Goal: Task Accomplishment & Management: Manage account settings

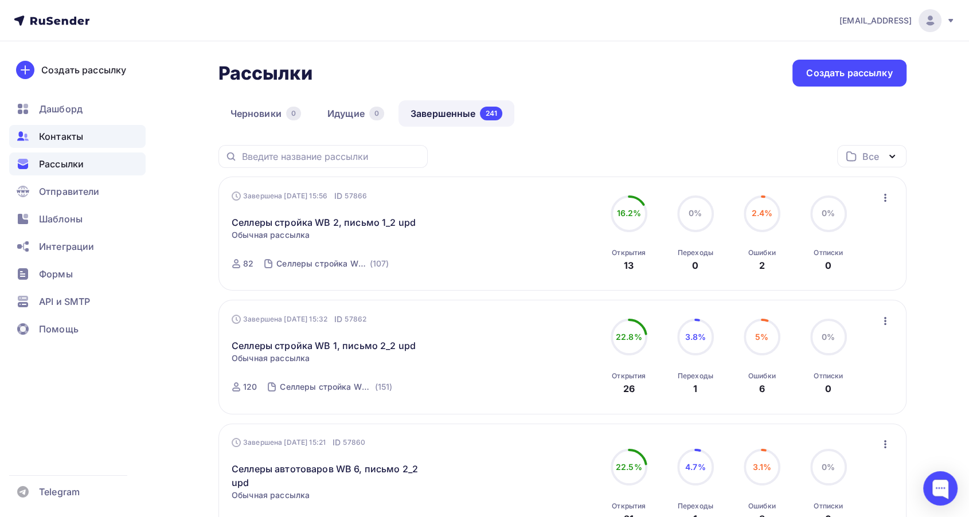
click at [76, 137] on span "Контакты" at bounding box center [61, 137] width 44 height 14
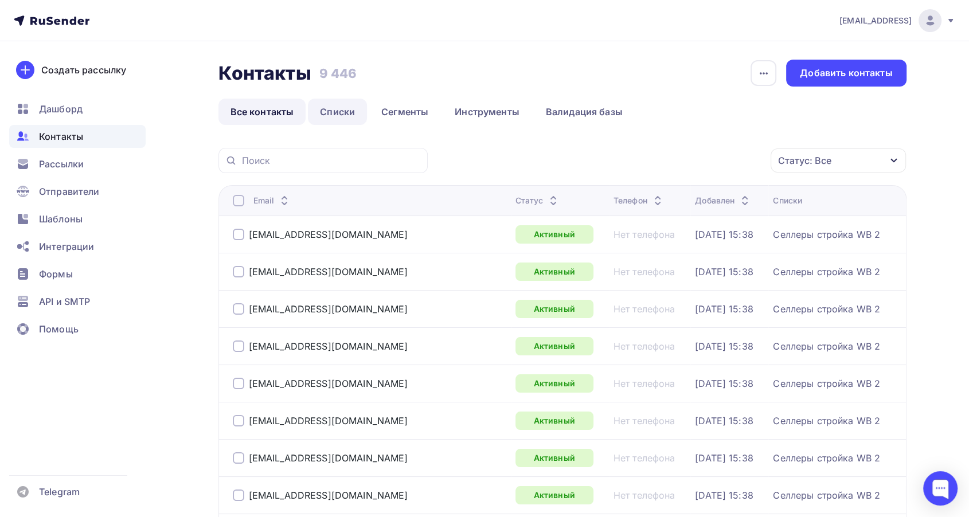
click at [339, 114] on link "Списки" at bounding box center [337, 112] width 59 height 26
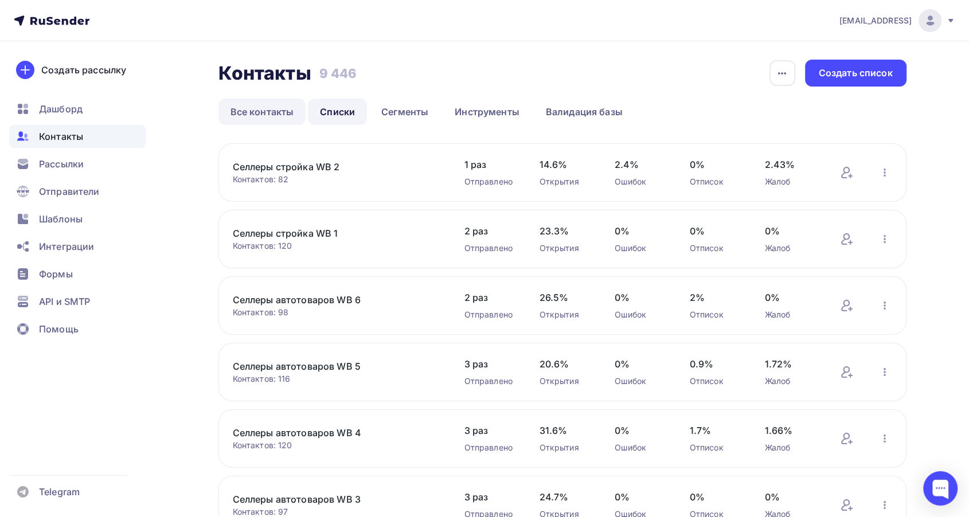
click at [291, 114] on link "Все контакты" at bounding box center [262, 112] width 88 height 26
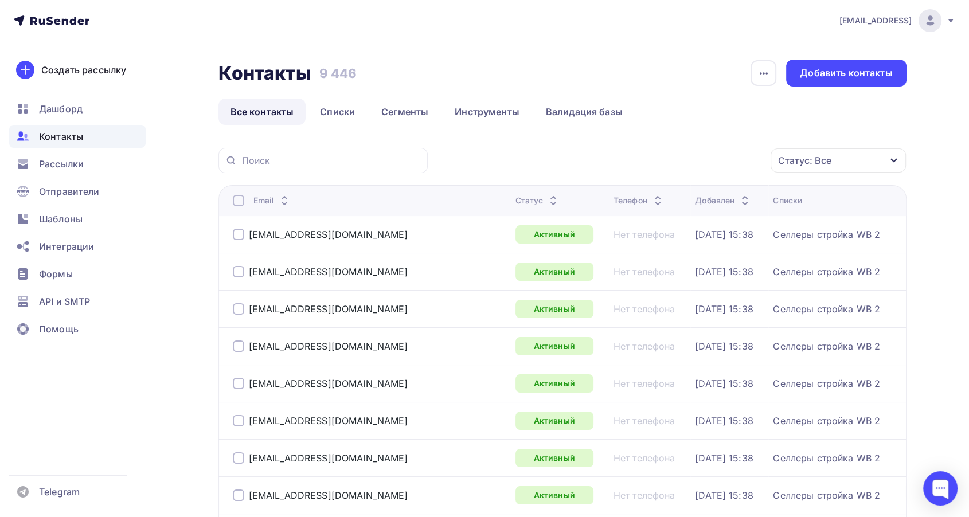
click at [889, 165] on div "Статус: Все" at bounding box center [838, 161] width 135 height 24
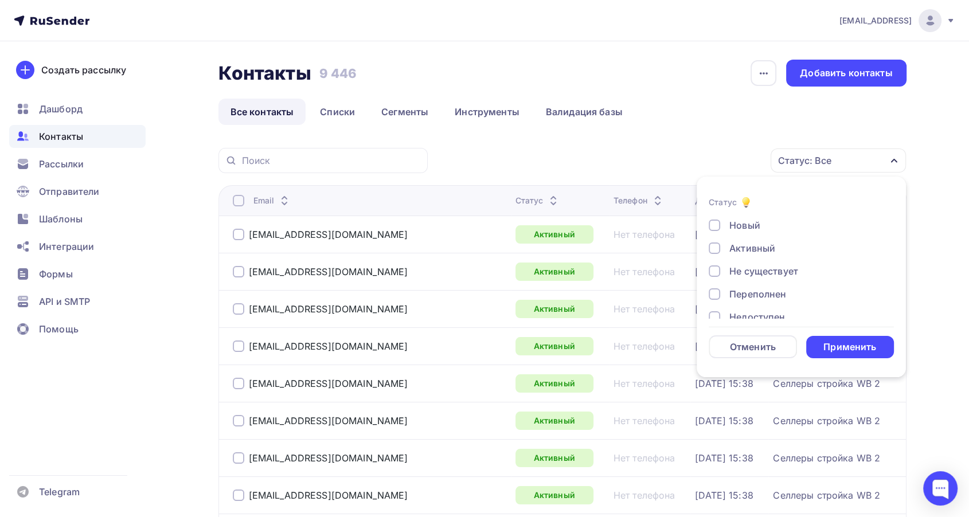
drag, startPoint x: 753, startPoint y: 271, endPoint x: 788, endPoint y: 307, distance: 50.3
click at [752, 272] on div "Не существует" at bounding box center [763, 271] width 69 height 14
click at [830, 337] on div "Применить" at bounding box center [850, 347] width 88 height 22
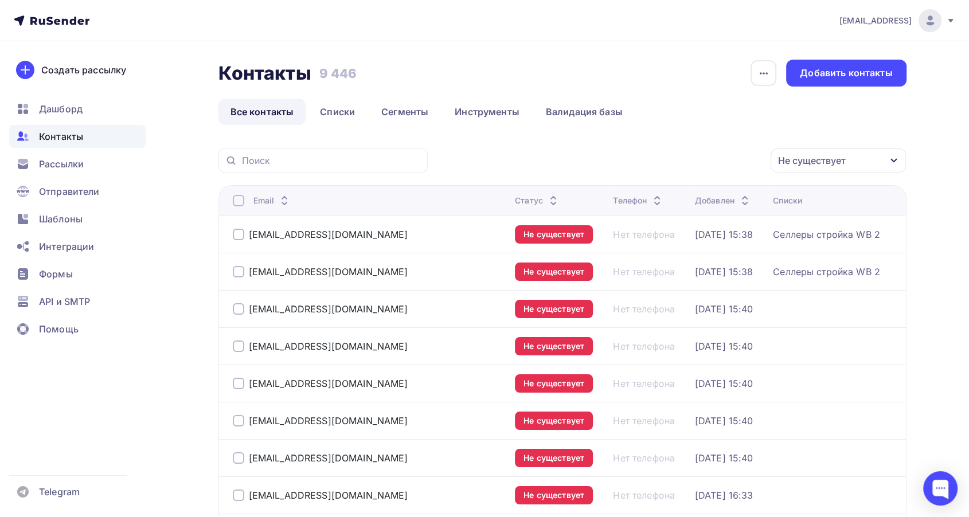
click at [233, 195] on div at bounding box center [238, 200] width 11 height 11
click at [744, 159] on icon "button" at bounding box center [746, 160] width 5 height 2
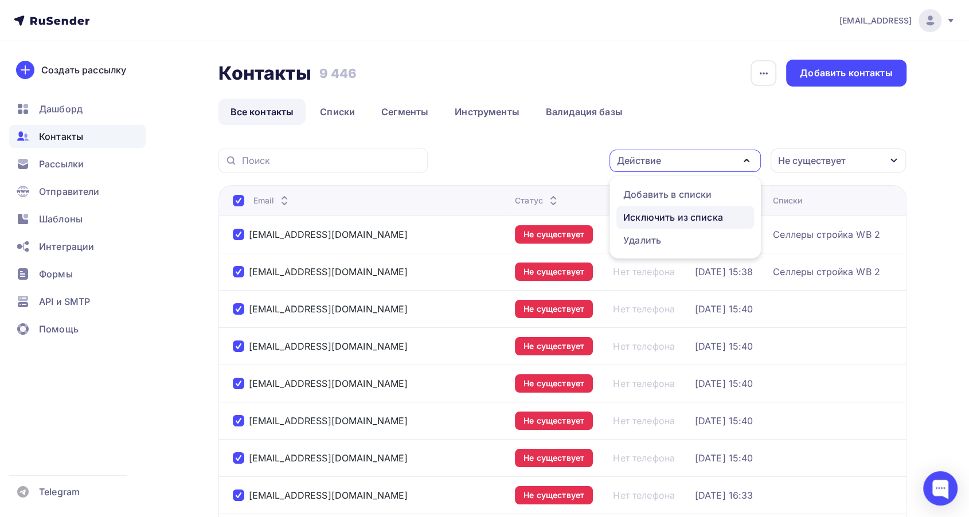
click at [693, 216] on div "Исключить из списка" at bounding box center [673, 217] width 100 height 14
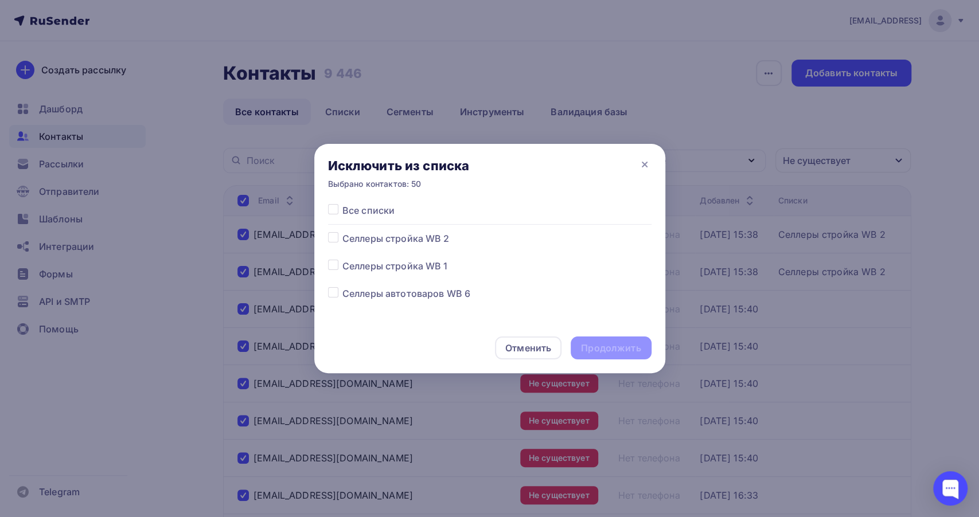
click at [342, 204] on label at bounding box center [342, 204] width 0 height 0
click at [332, 211] on input "checkbox" at bounding box center [333, 209] width 10 height 10
checkbox input "true"
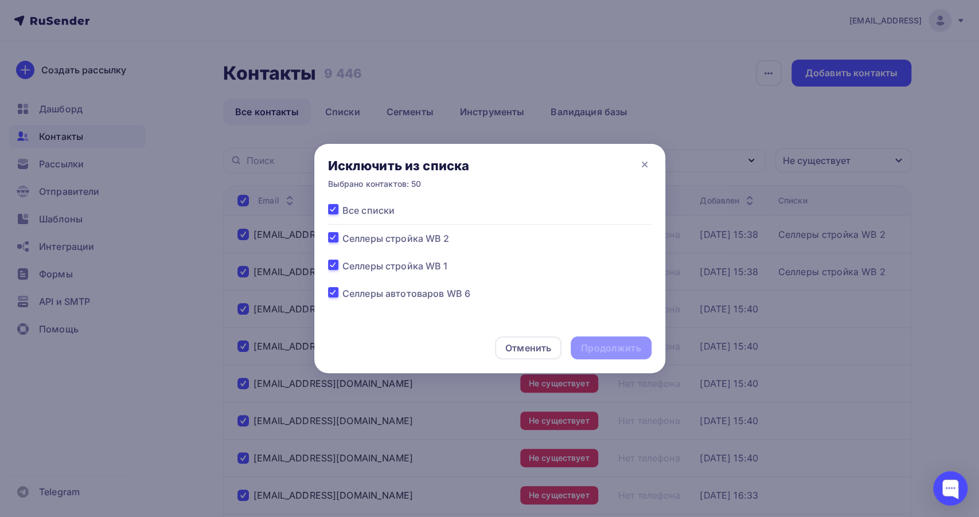
checkbox input "true"
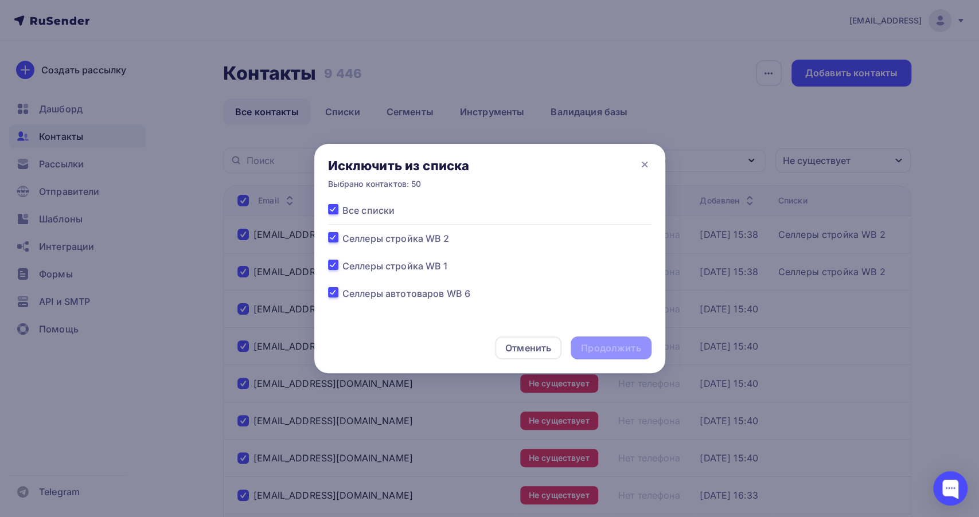
checkbox input "true"
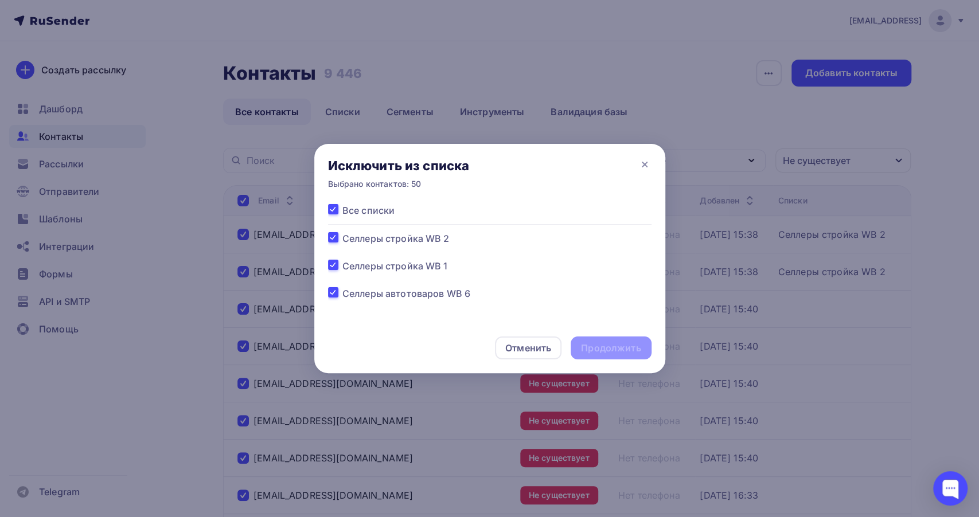
checkbox input "true"
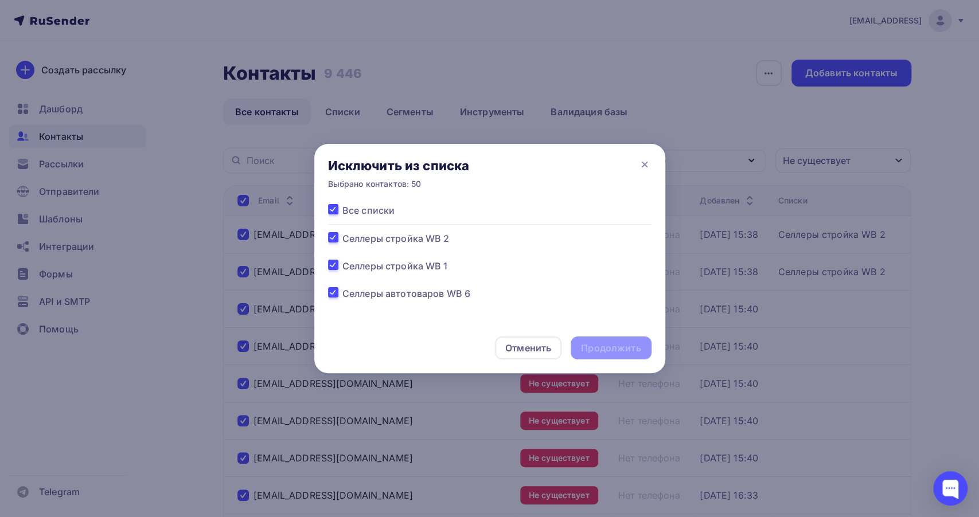
checkbox input "true"
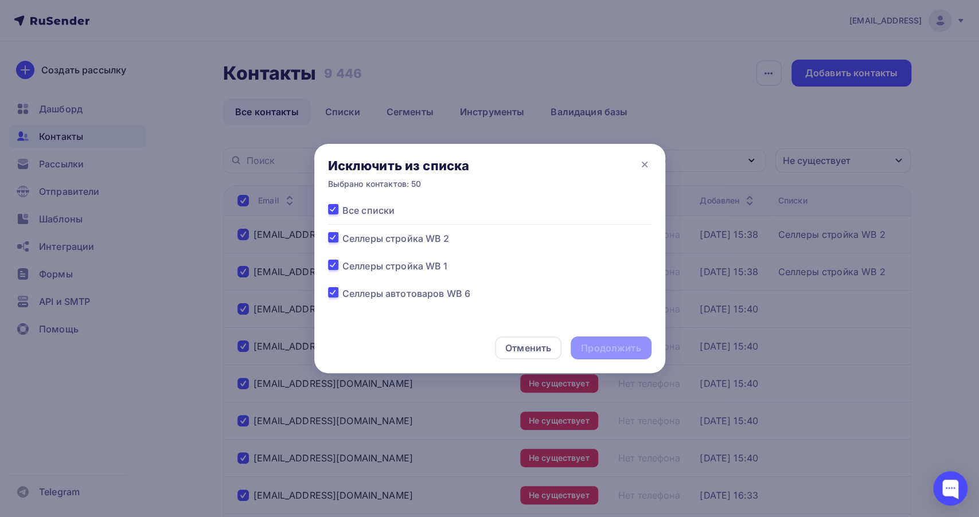
checkbox input "true"
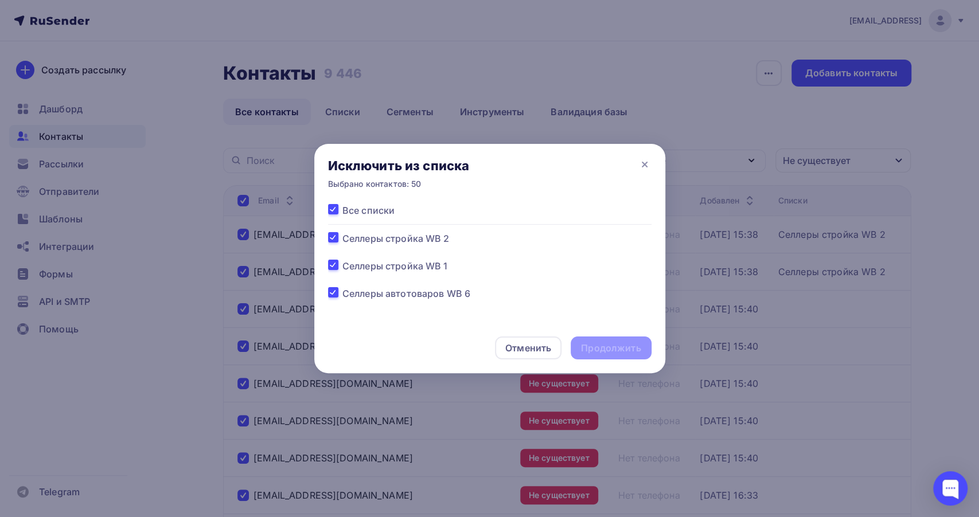
checkbox input "true"
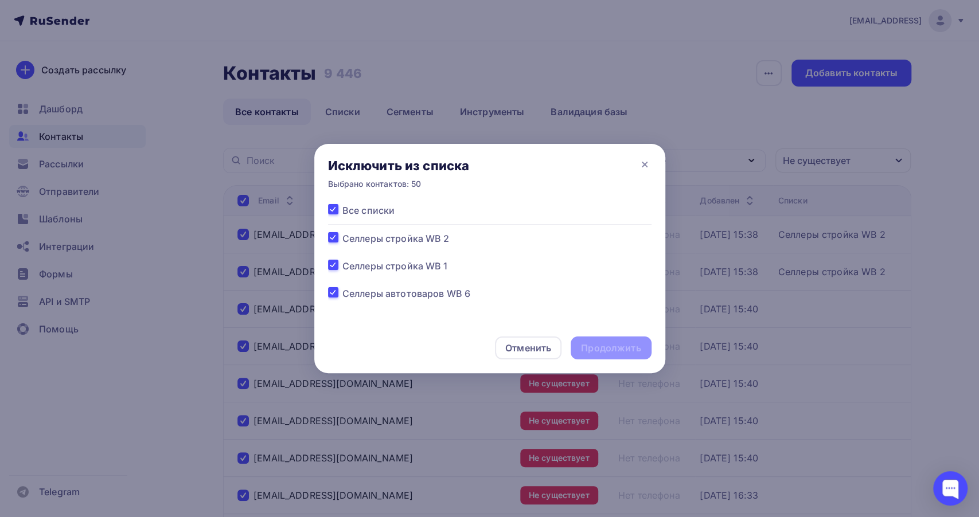
checkbox input "true"
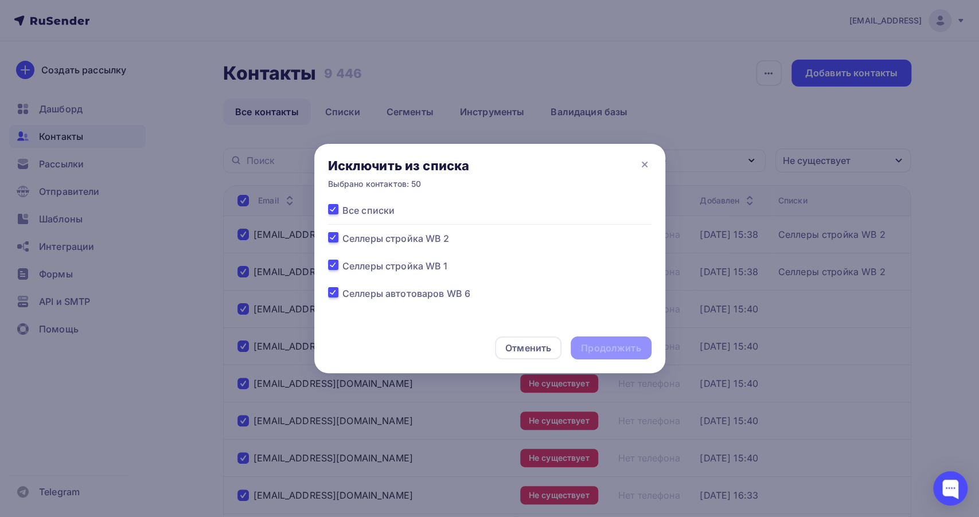
checkbox input "true"
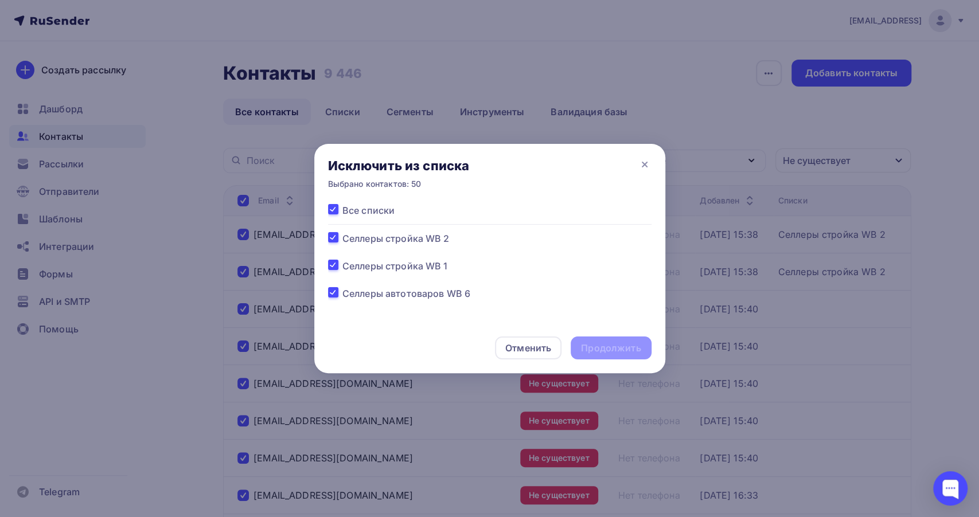
checkbox input "true"
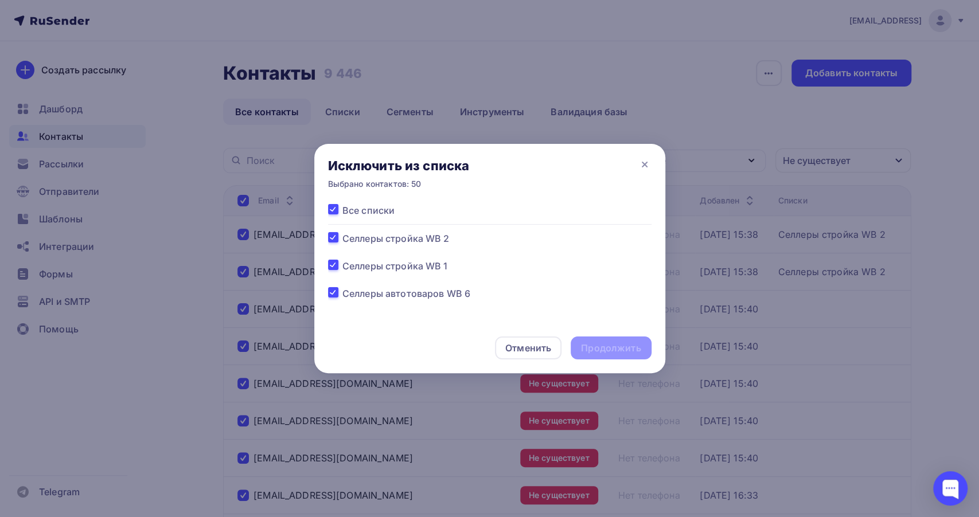
checkbox input "true"
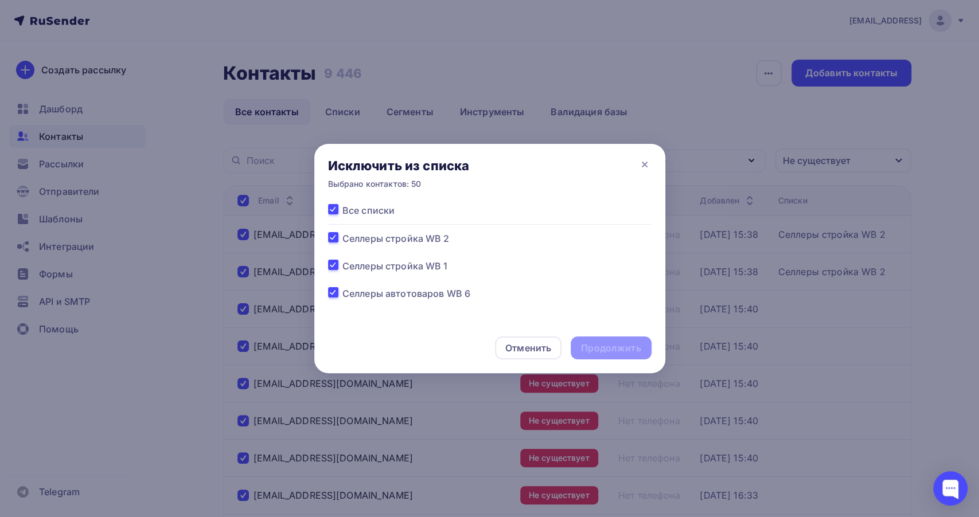
checkbox input "true"
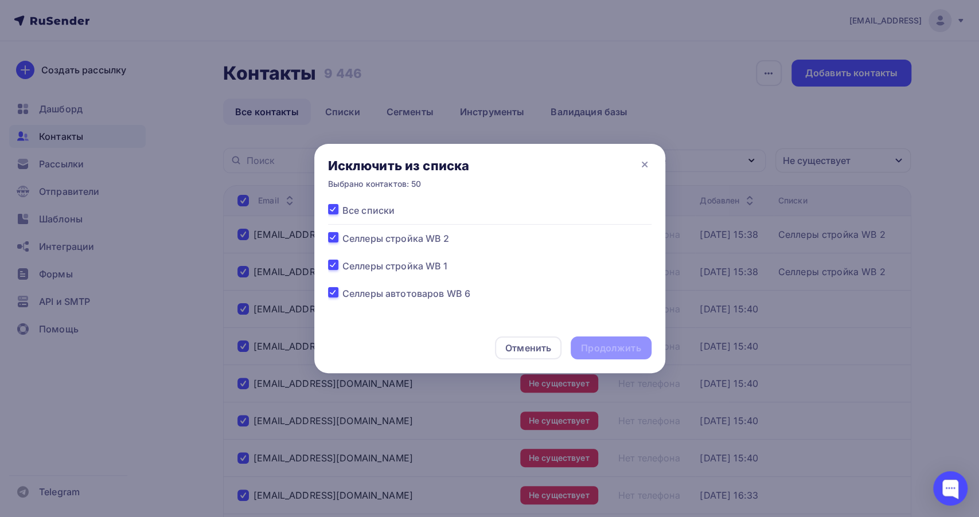
checkbox input "true"
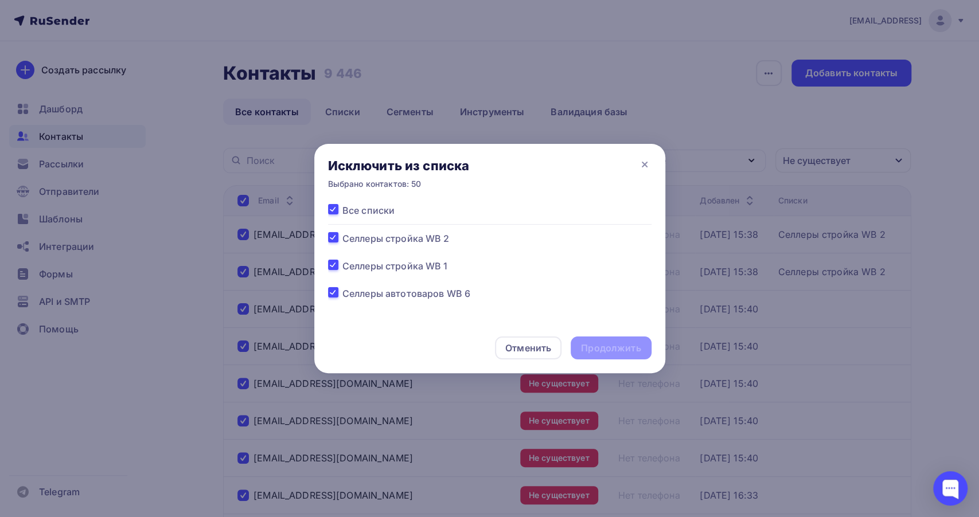
checkbox input "true"
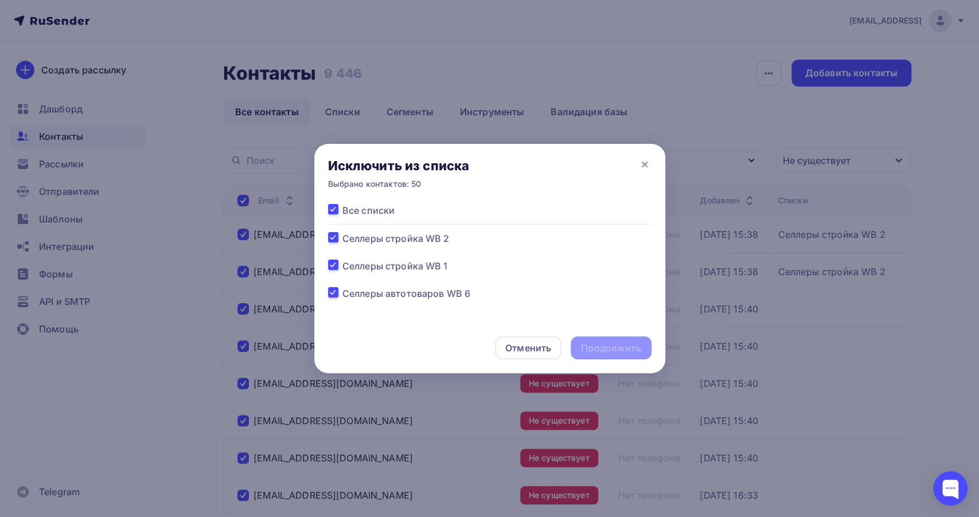
checkbox input "true"
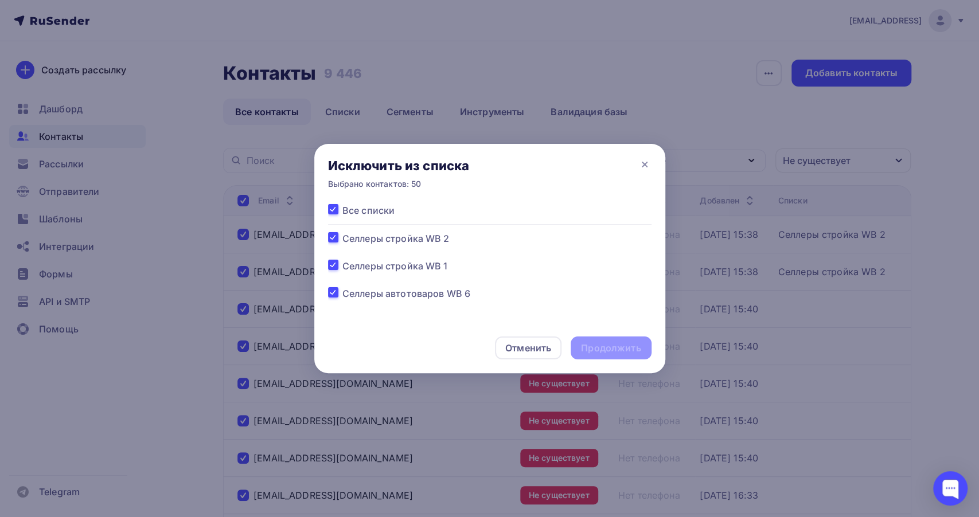
checkbox input "true"
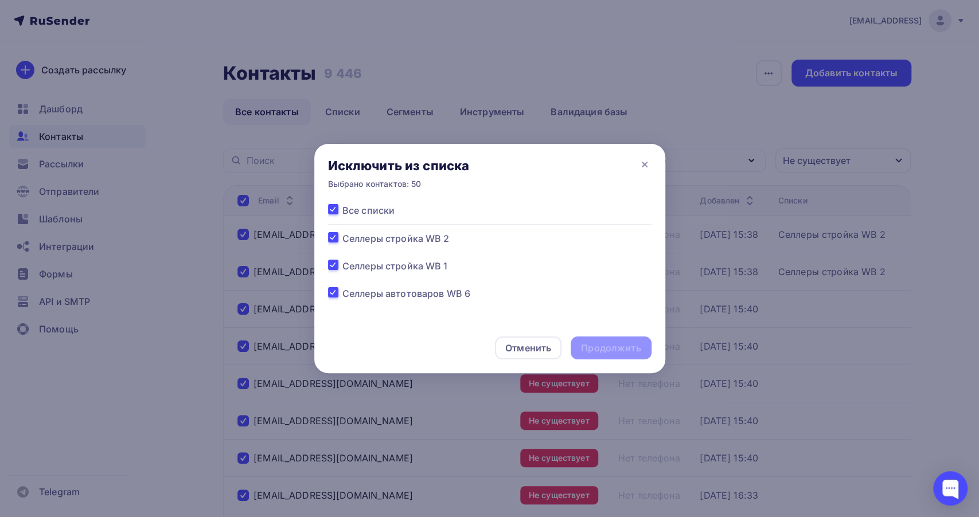
checkbox input "true"
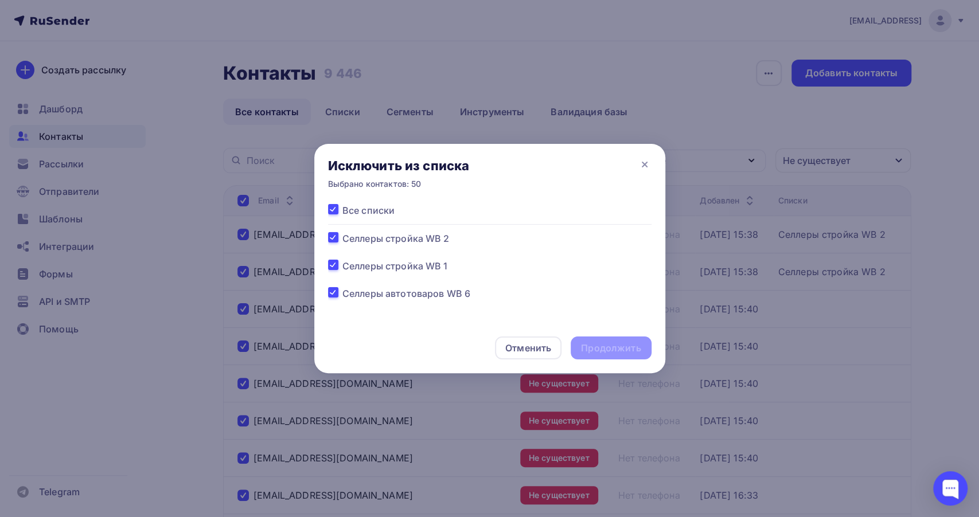
checkbox input "true"
click at [619, 348] on div "Продолжить" at bounding box center [611, 348] width 60 height 13
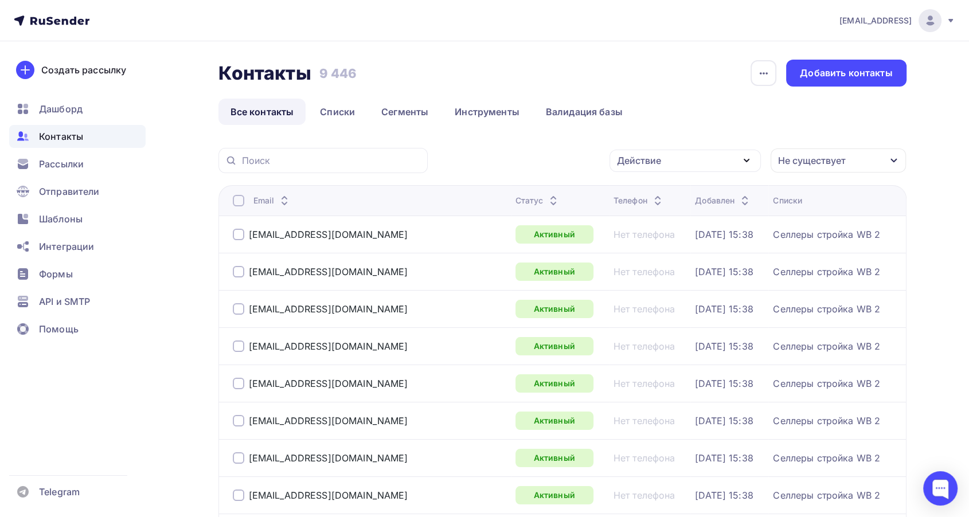
click at [881, 165] on div "Не существует" at bounding box center [838, 161] width 135 height 24
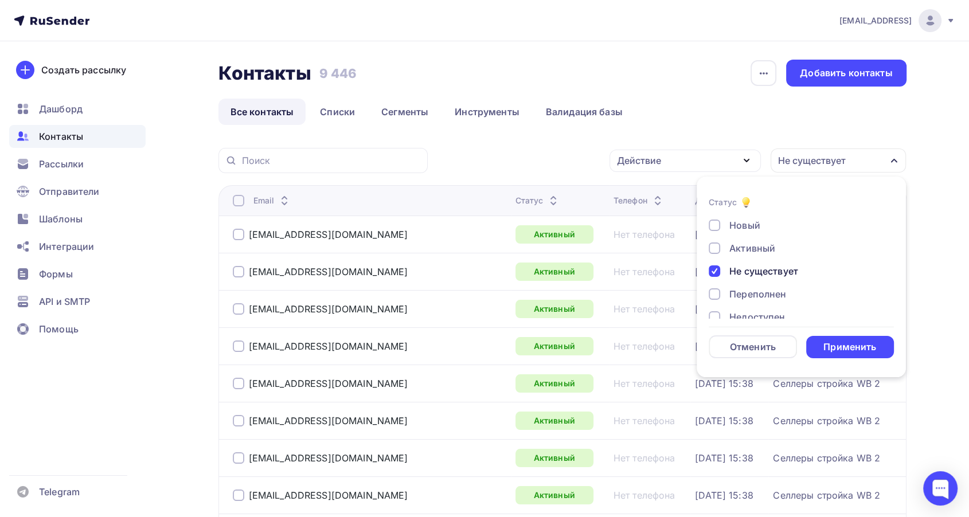
click at [713, 275] on div at bounding box center [714, 270] width 11 height 11
click at [720, 252] on div "Недоступен" at bounding box center [795, 254] width 172 height 14
click at [867, 349] on div "Применить" at bounding box center [849, 347] width 53 height 13
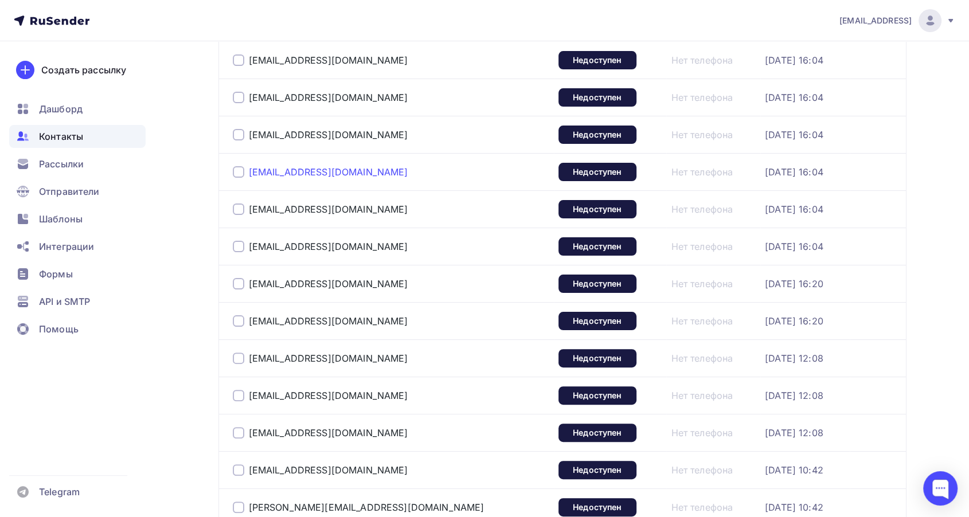
scroll to position [0, 0]
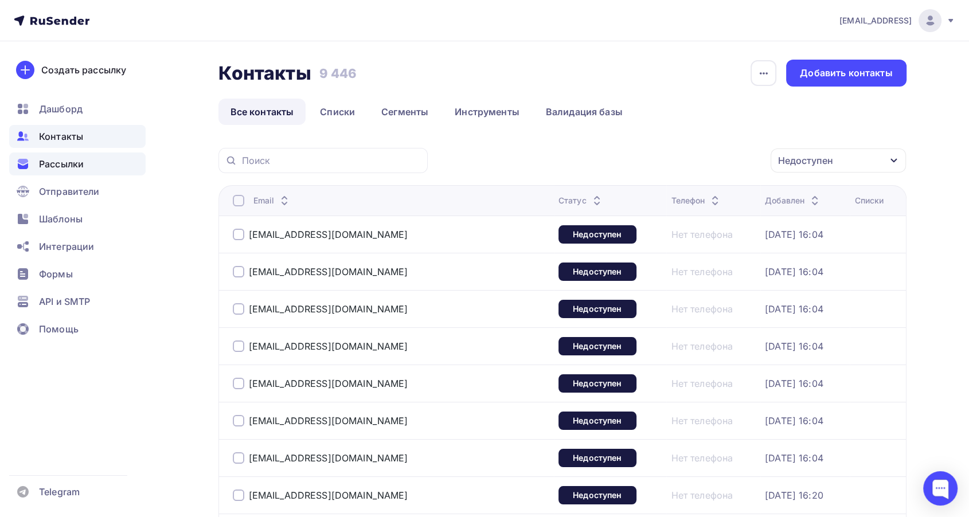
click at [66, 165] on span "Рассылки" at bounding box center [61, 164] width 45 height 14
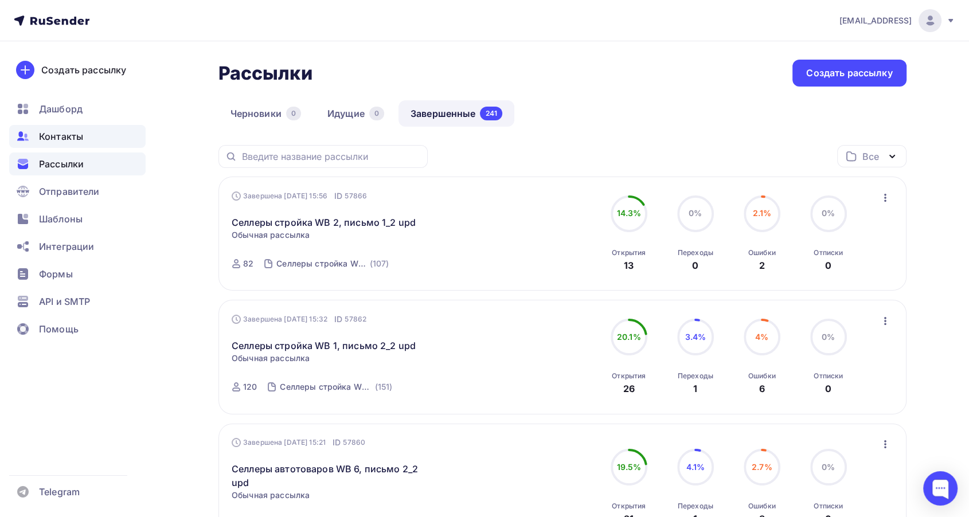
click at [81, 138] on span "Контакты" at bounding box center [61, 137] width 44 height 14
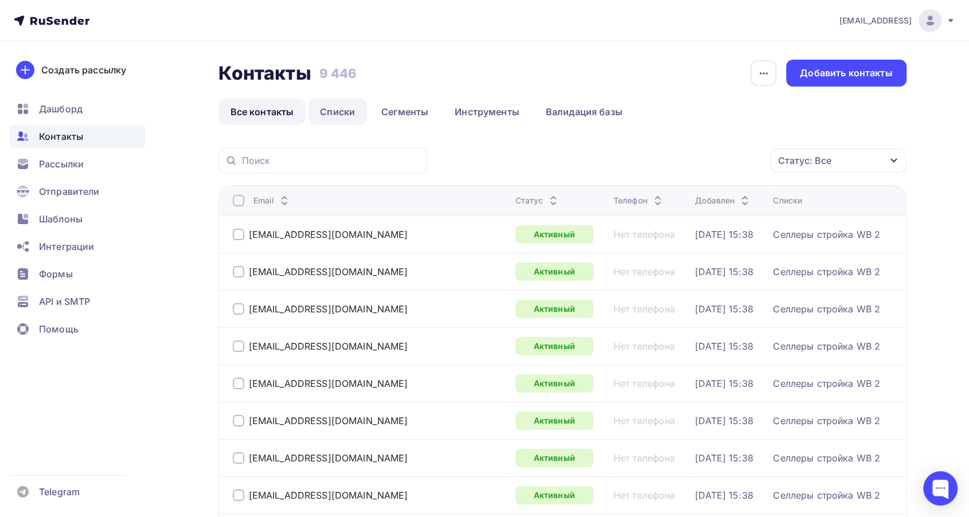
click at [355, 114] on link "Списки" at bounding box center [337, 112] width 59 height 26
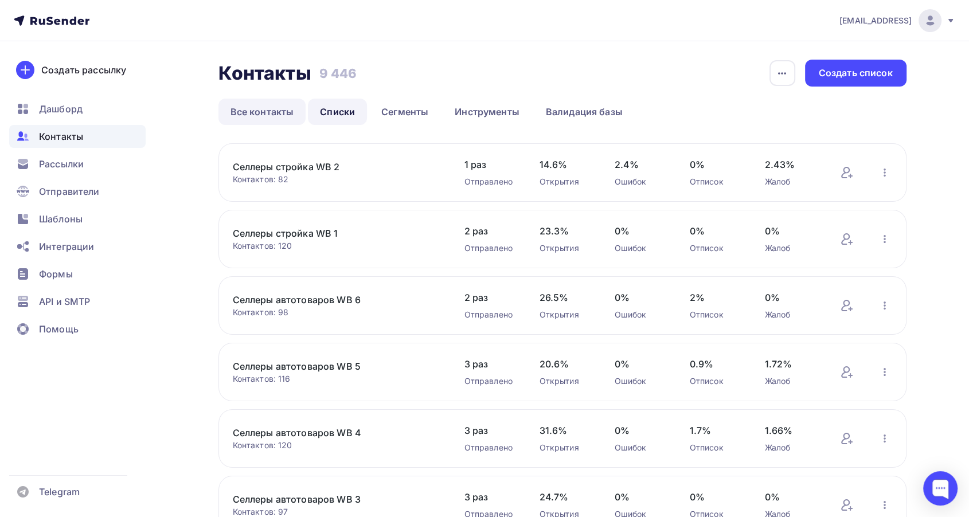
click at [248, 111] on link "Все контакты" at bounding box center [262, 112] width 88 height 26
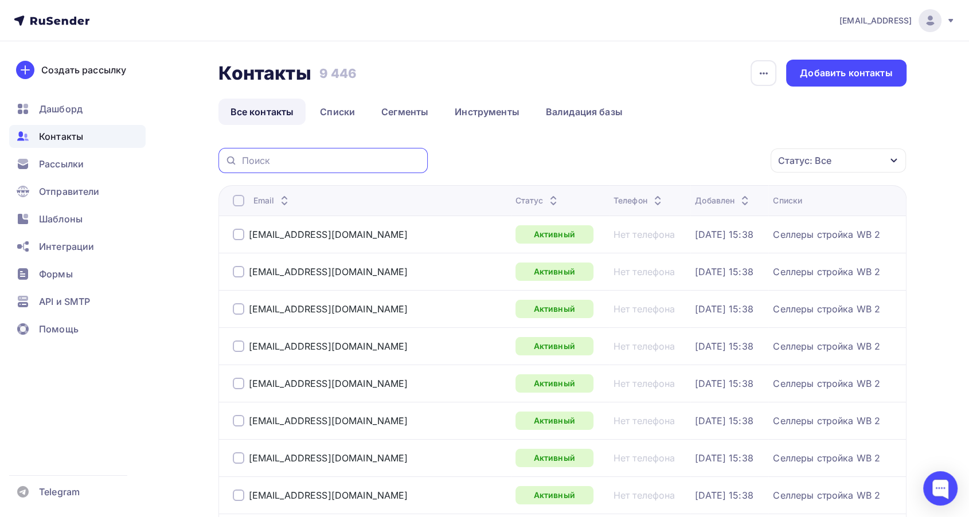
click at [326, 159] on input "text" at bounding box center [331, 160] width 179 height 13
paste input "[DOMAIN_NAME]"
type input "[DOMAIN_NAME]"
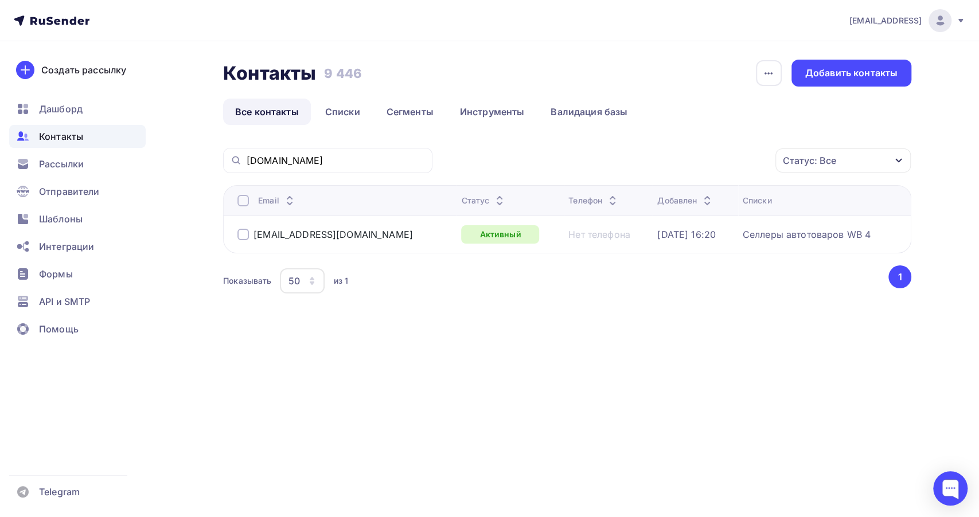
click at [245, 235] on div at bounding box center [242, 234] width 11 height 11
drag, startPoint x: 752, startPoint y: 158, endPoint x: 670, endPoint y: 179, distance: 84.7
click at [752, 158] on icon "button" at bounding box center [751, 161] width 14 height 14
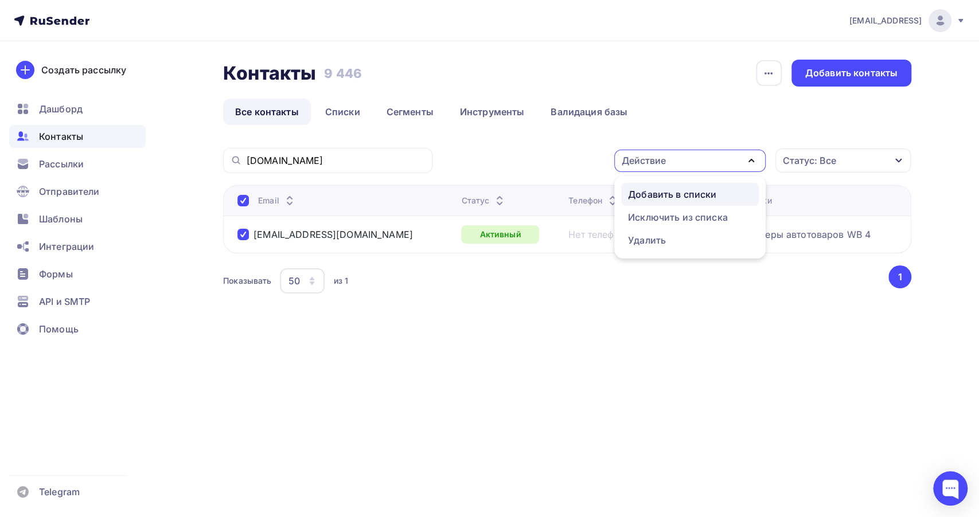
click at [661, 197] on div "Добавить в списки" at bounding box center [672, 194] width 88 height 14
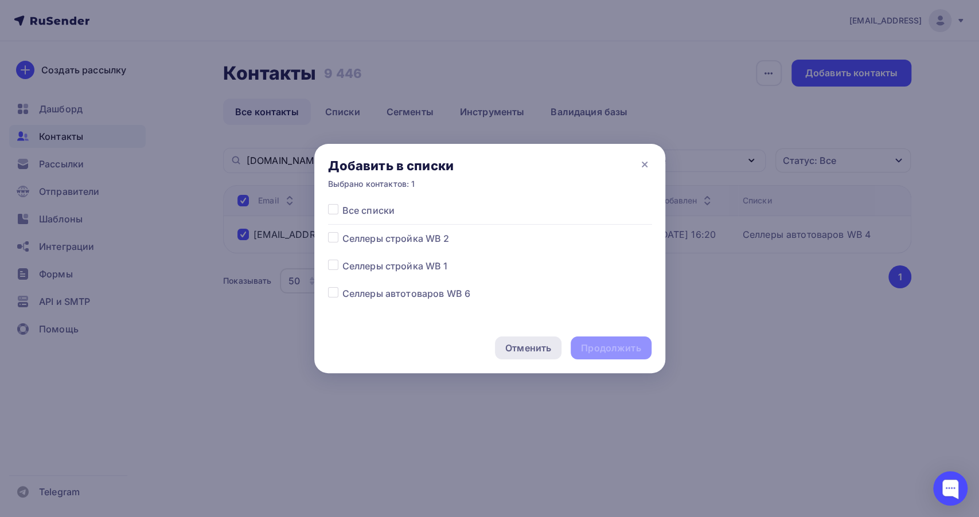
click at [522, 349] on div "Отменить" at bounding box center [528, 348] width 46 height 14
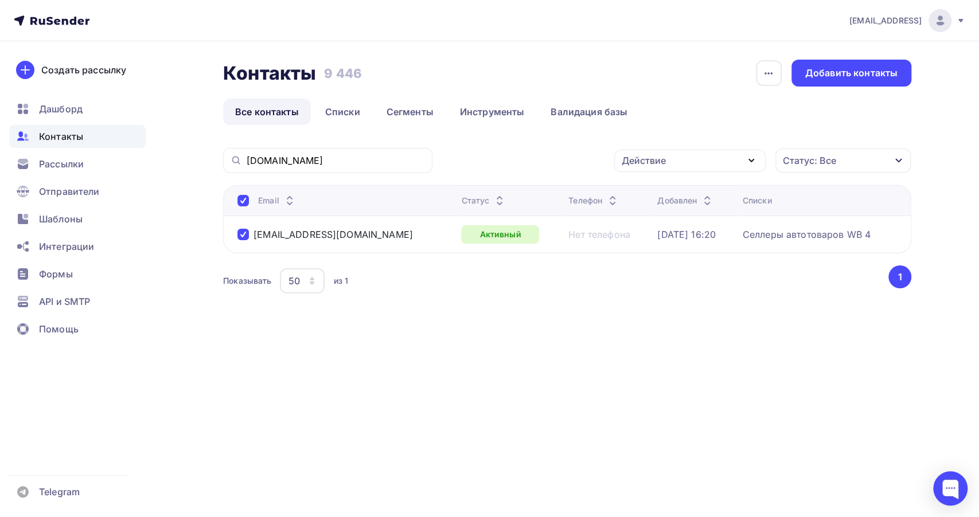
click at [752, 163] on icon "button" at bounding box center [751, 161] width 14 height 14
click at [706, 216] on div "Исключить из списка" at bounding box center [678, 217] width 100 height 14
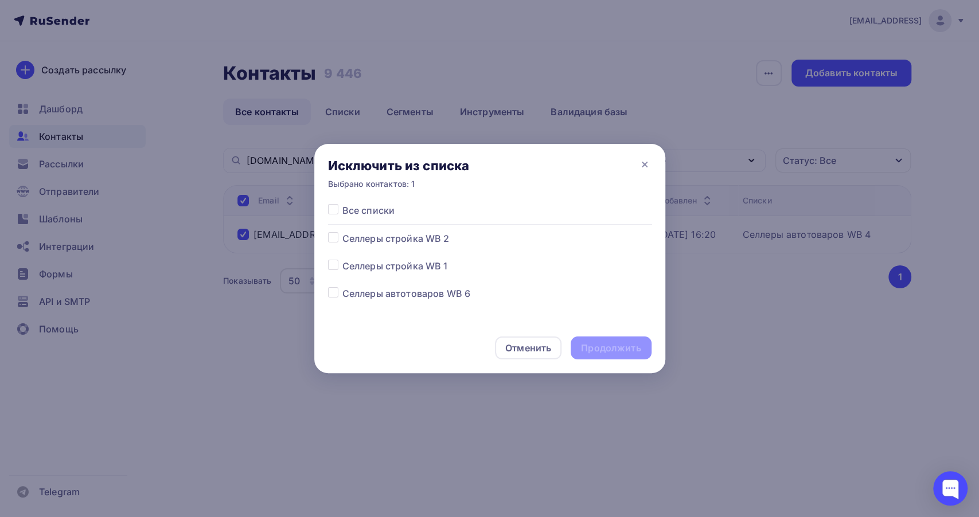
drag, startPoint x: 332, startPoint y: 212, endPoint x: 447, endPoint y: 266, distance: 126.7
click at [342, 204] on label at bounding box center [342, 204] width 0 height 0
click at [334, 214] on input "checkbox" at bounding box center [333, 209] width 10 height 10
checkbox input "true"
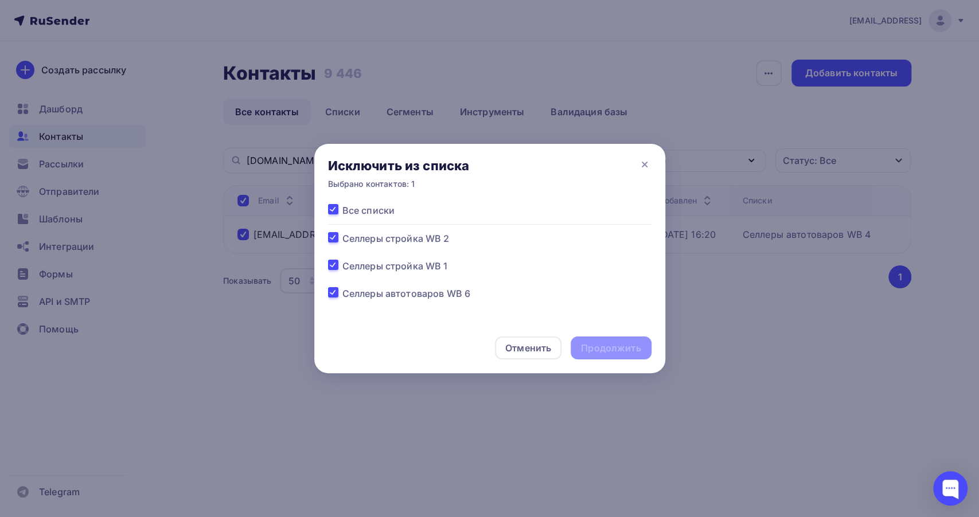
checkbox input "true"
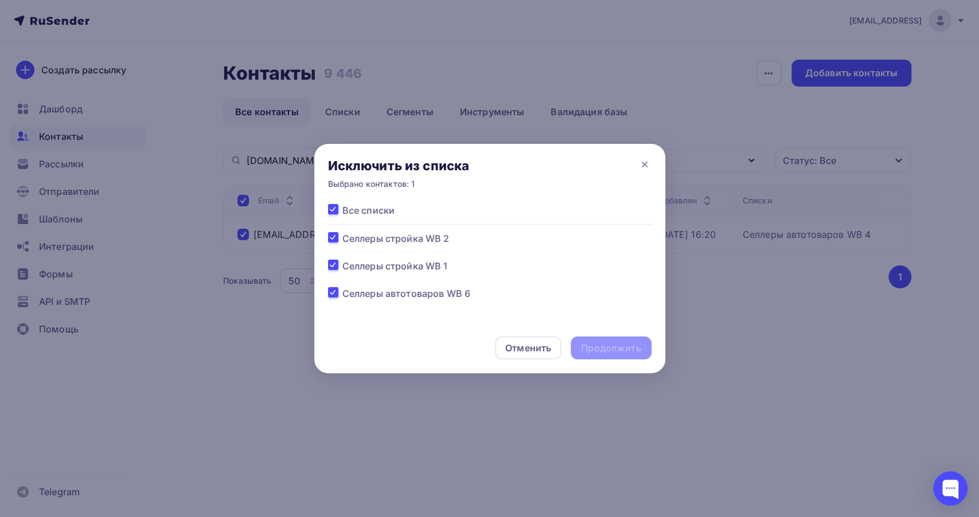
checkbox input "true"
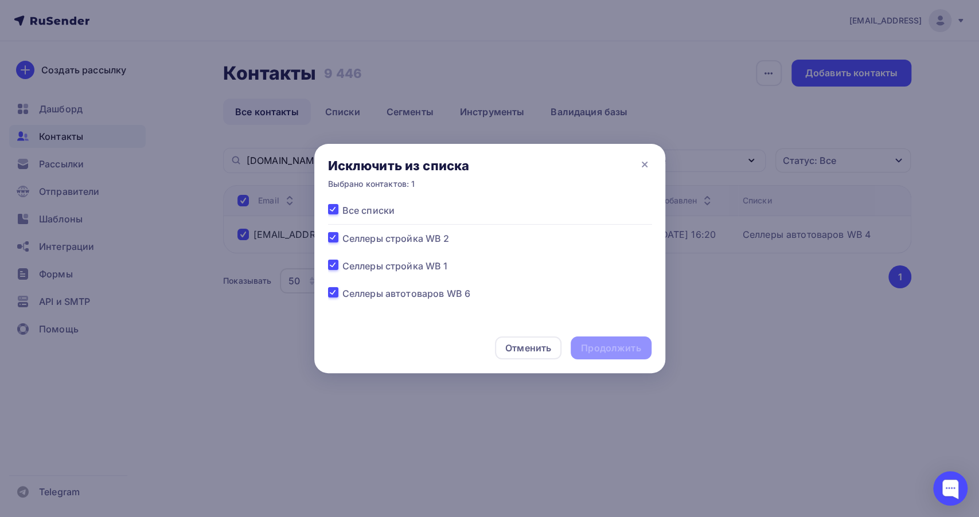
checkbox input "true"
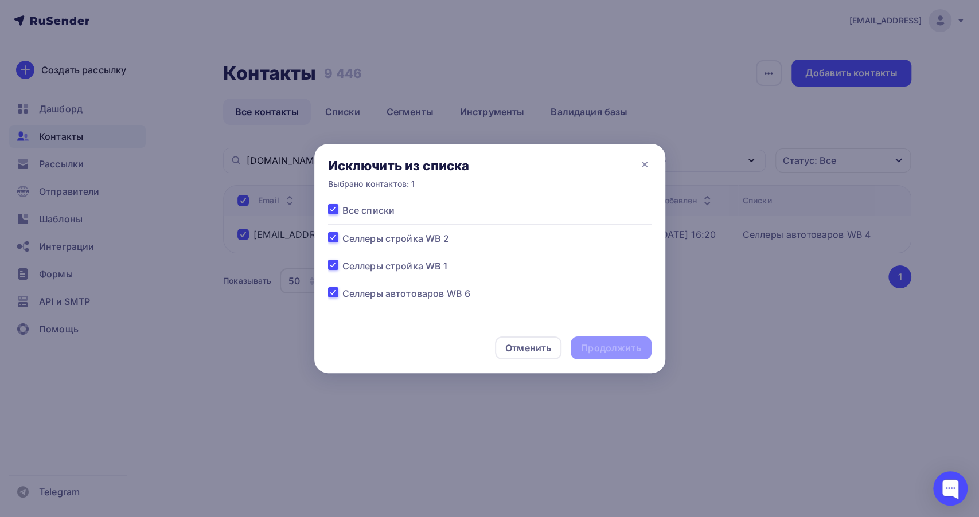
checkbox input "true"
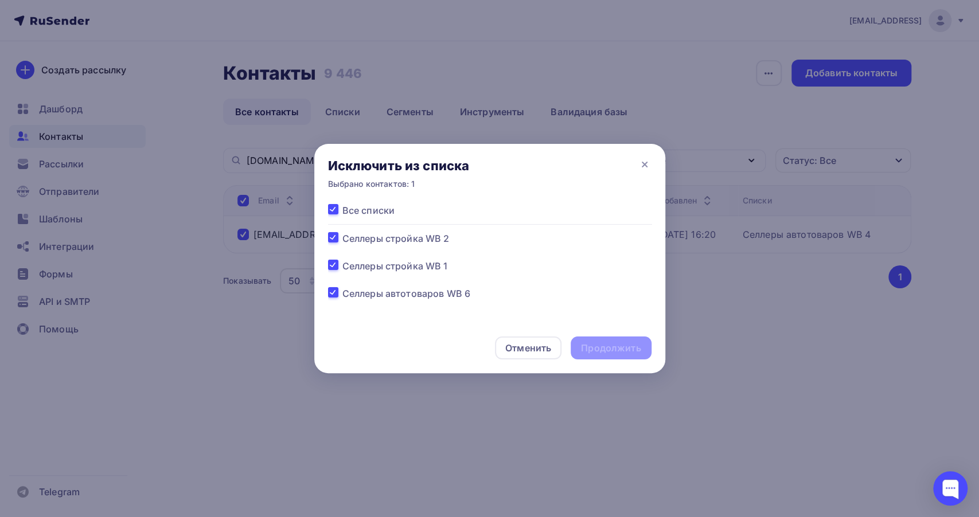
checkbox input "true"
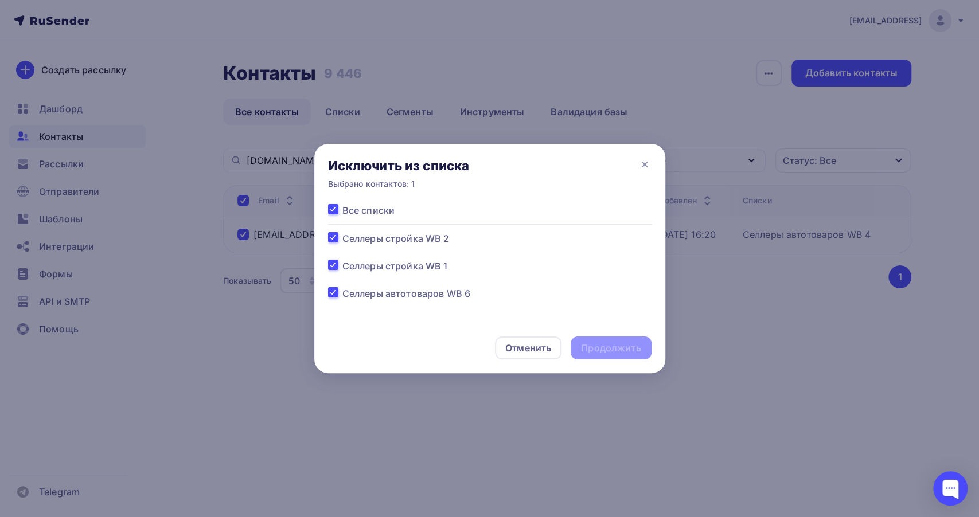
checkbox input "true"
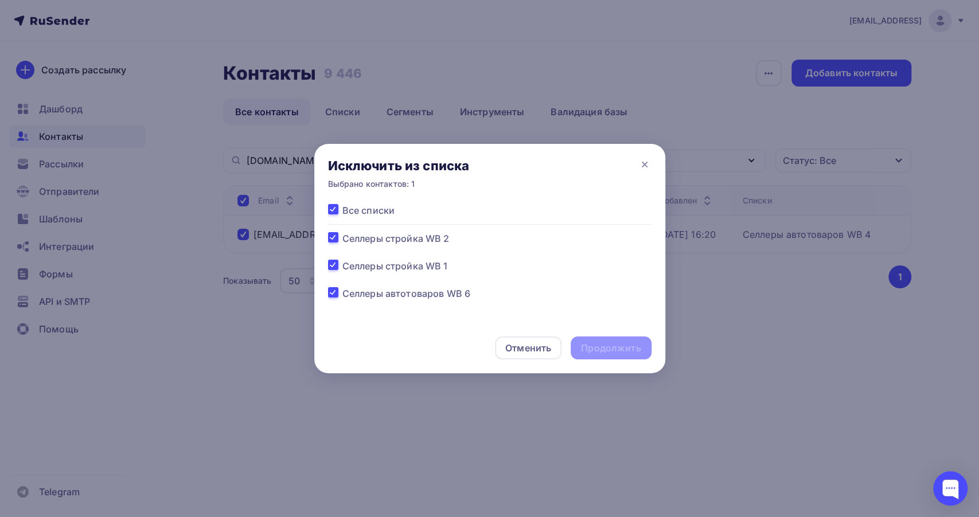
checkbox input "true"
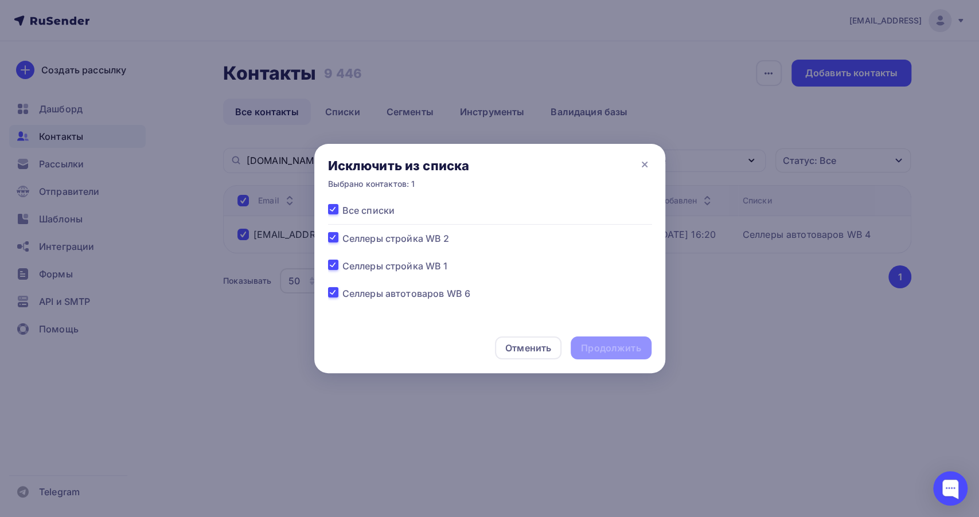
checkbox input "true"
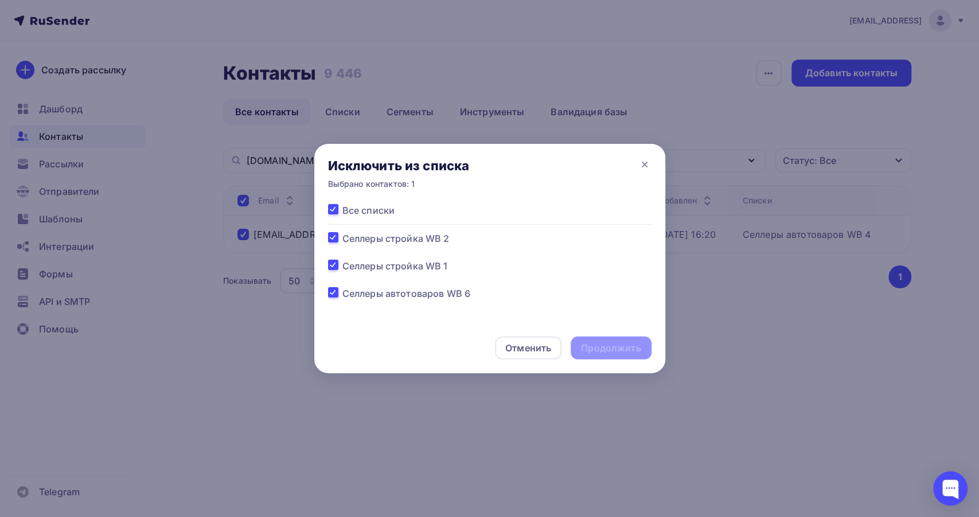
checkbox input "true"
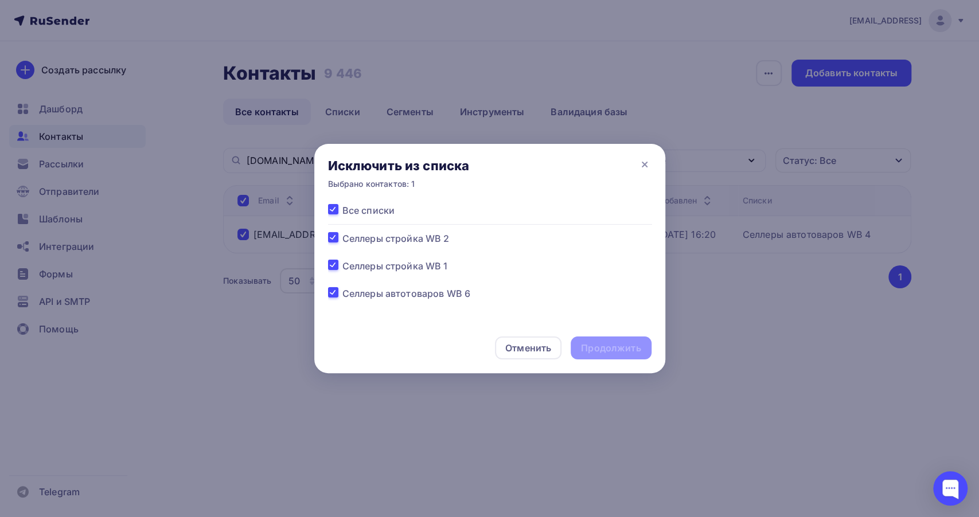
checkbox input "true"
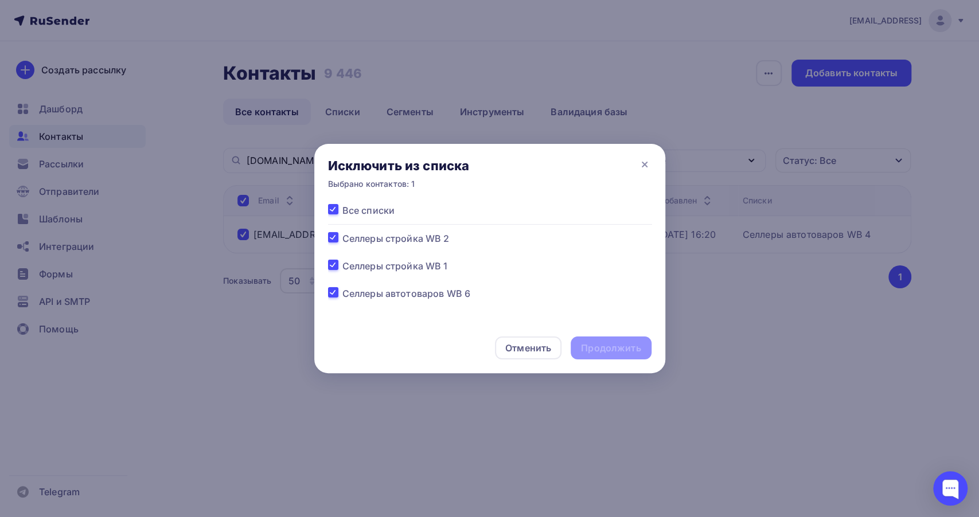
checkbox input "true"
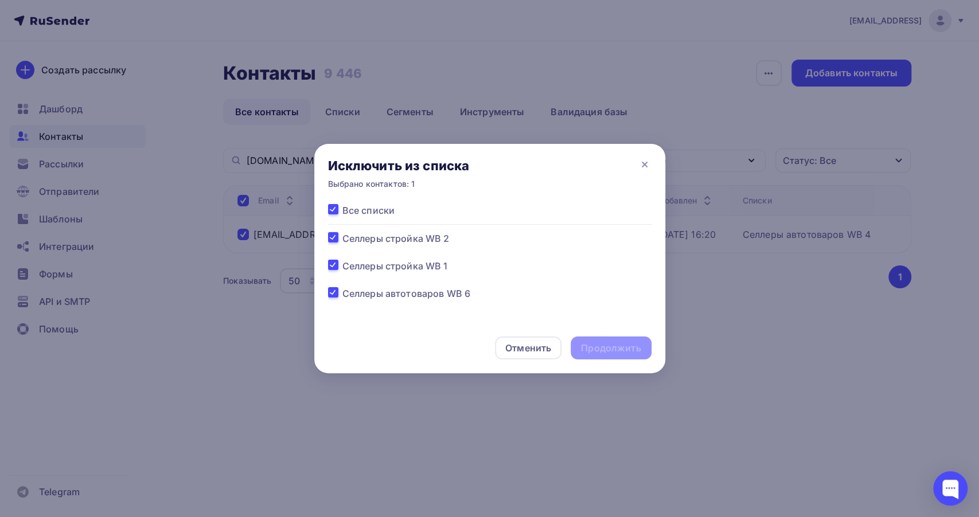
checkbox input "true"
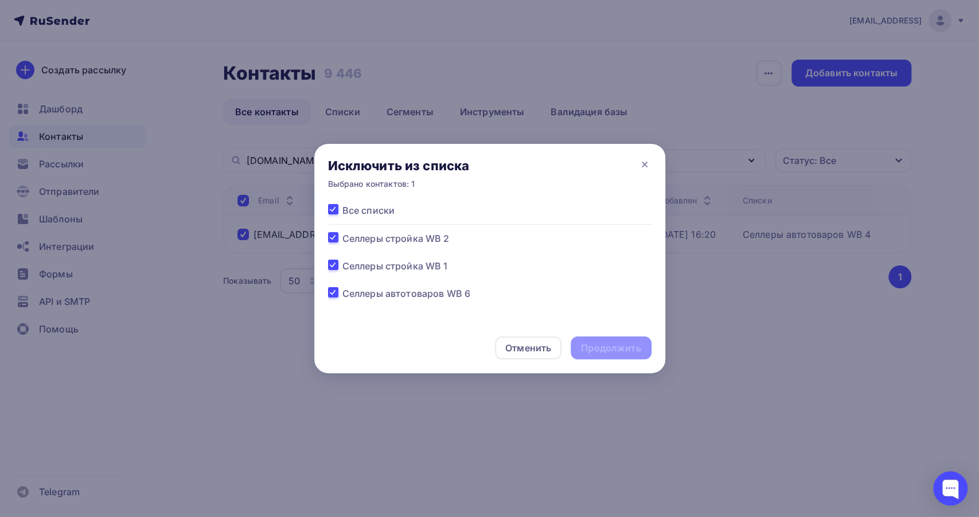
checkbox input "true"
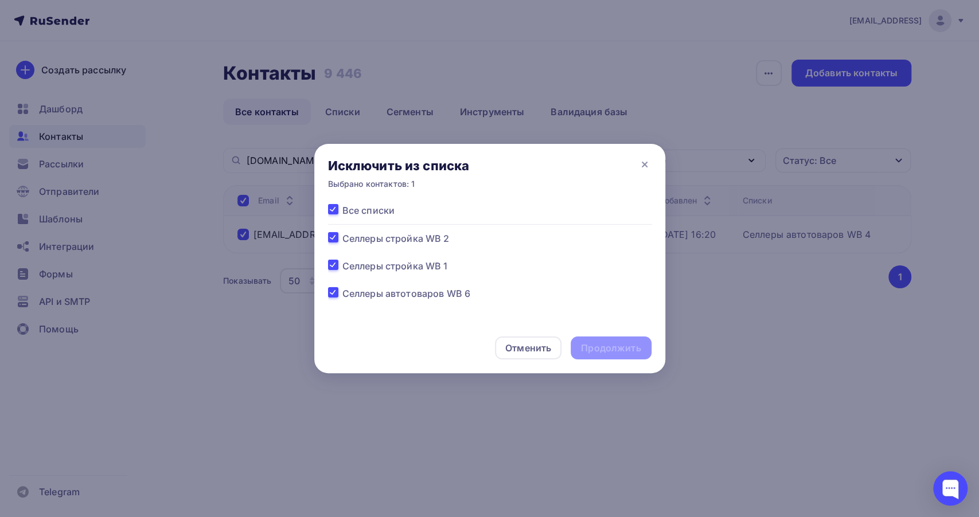
checkbox input "true"
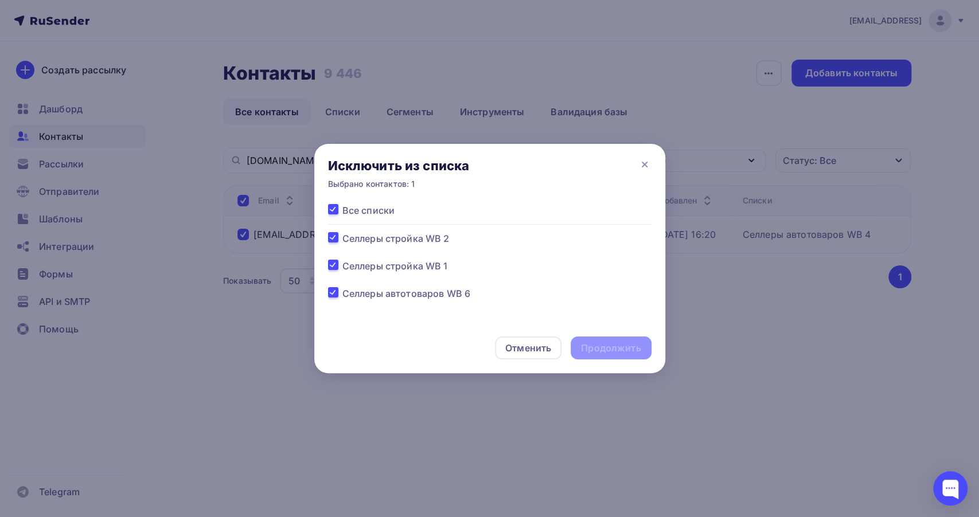
checkbox input "true"
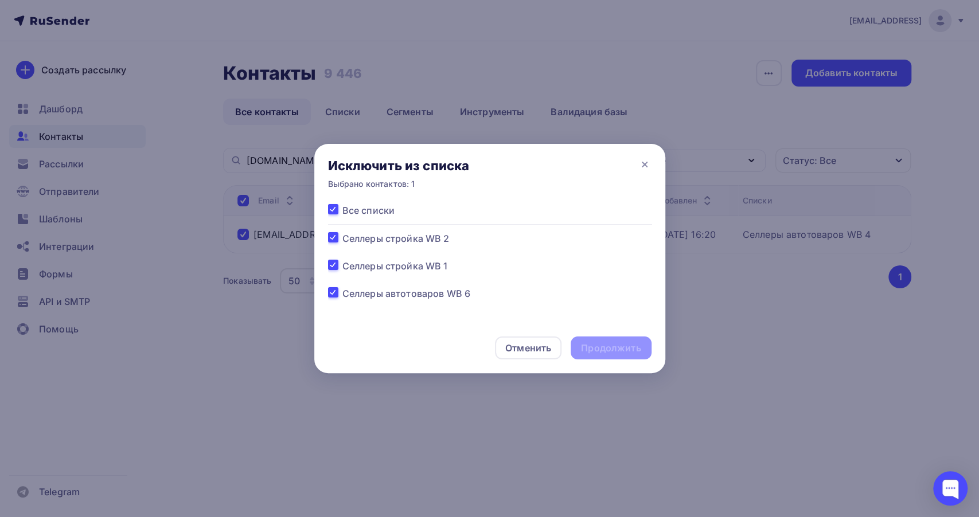
checkbox input "true"
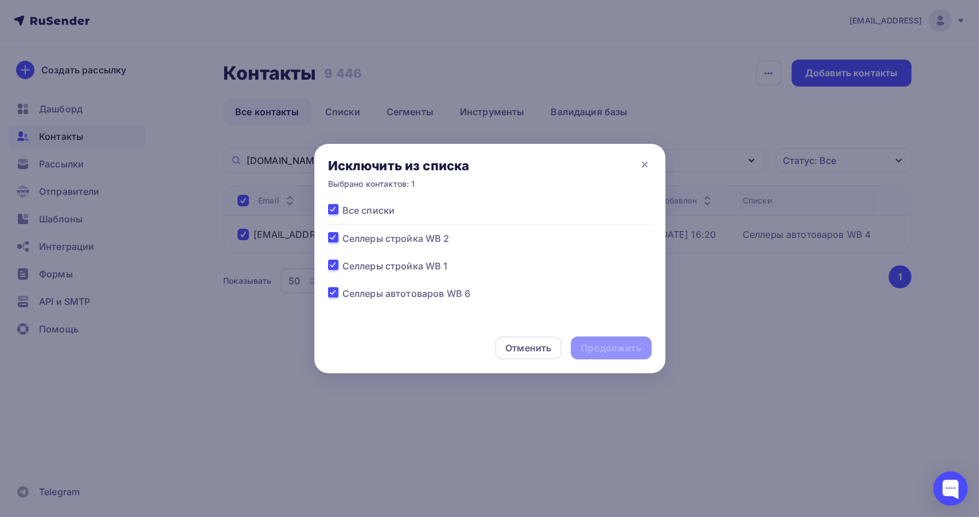
checkbox input "true"
click at [596, 341] on div "Продолжить" at bounding box center [611, 348] width 80 height 23
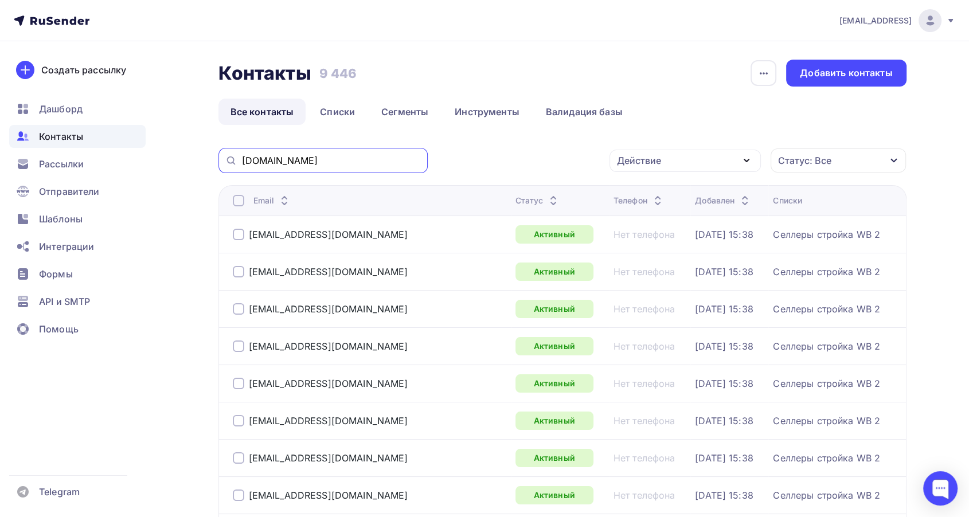
drag, startPoint x: 313, startPoint y: 165, endPoint x: 128, endPoint y: 147, distance: 186.1
paste input "[DOMAIN_NAME]"
type input "[DOMAIN_NAME]"
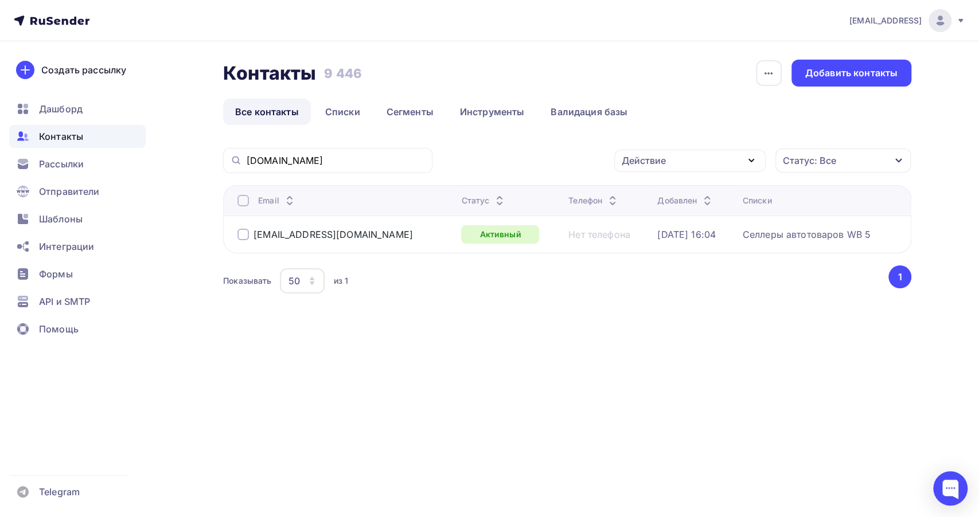
click at [239, 235] on div at bounding box center [242, 234] width 11 height 11
click at [753, 166] on icon "button" at bounding box center [751, 161] width 14 height 14
click at [682, 217] on div "Исключить из списка" at bounding box center [678, 217] width 100 height 14
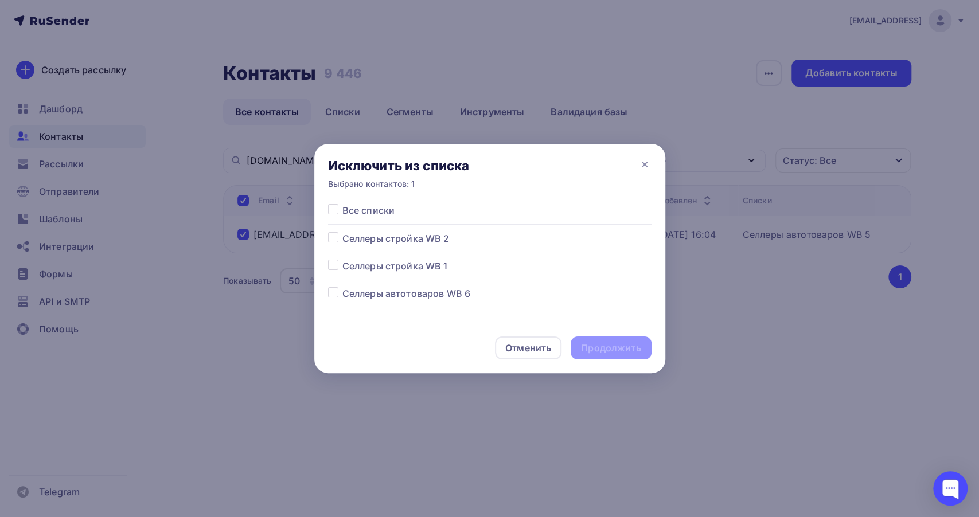
drag, startPoint x: 333, startPoint y: 212, endPoint x: 481, endPoint y: 257, distance: 154.5
click at [342, 204] on label at bounding box center [342, 204] width 0 height 0
click at [335, 213] on input "checkbox" at bounding box center [333, 209] width 10 height 10
checkbox input "true"
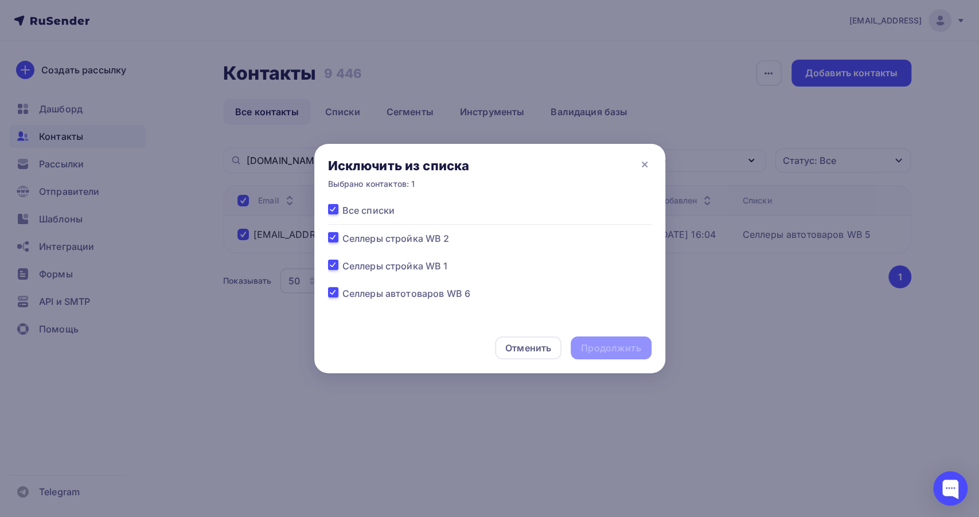
checkbox input "true"
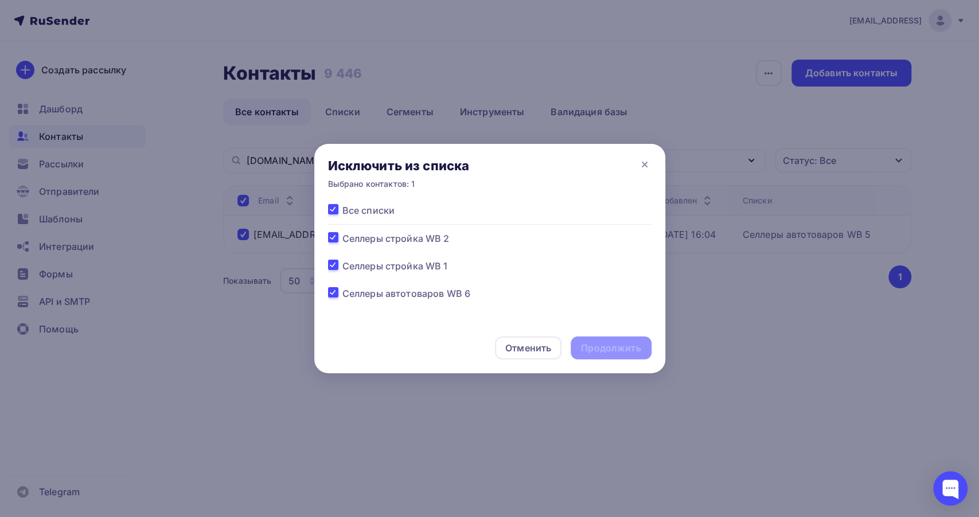
checkbox input "true"
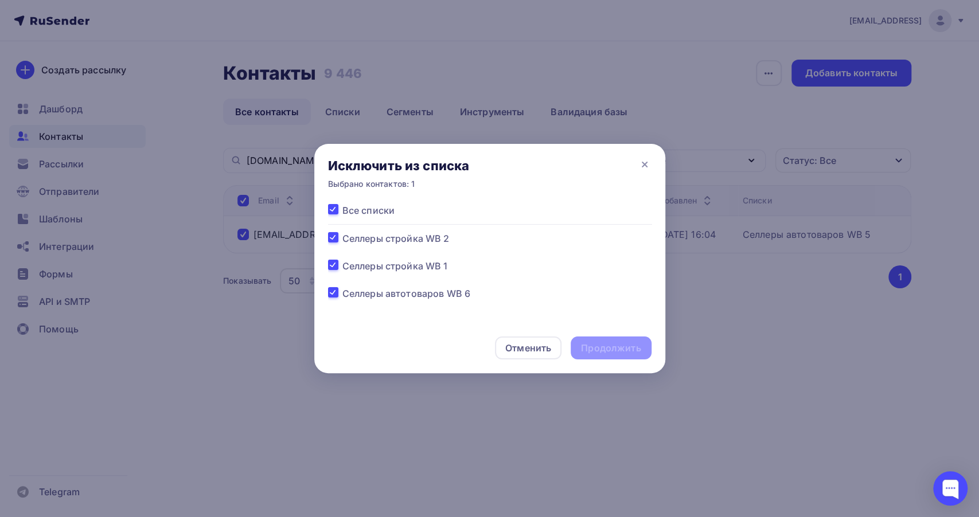
checkbox input "true"
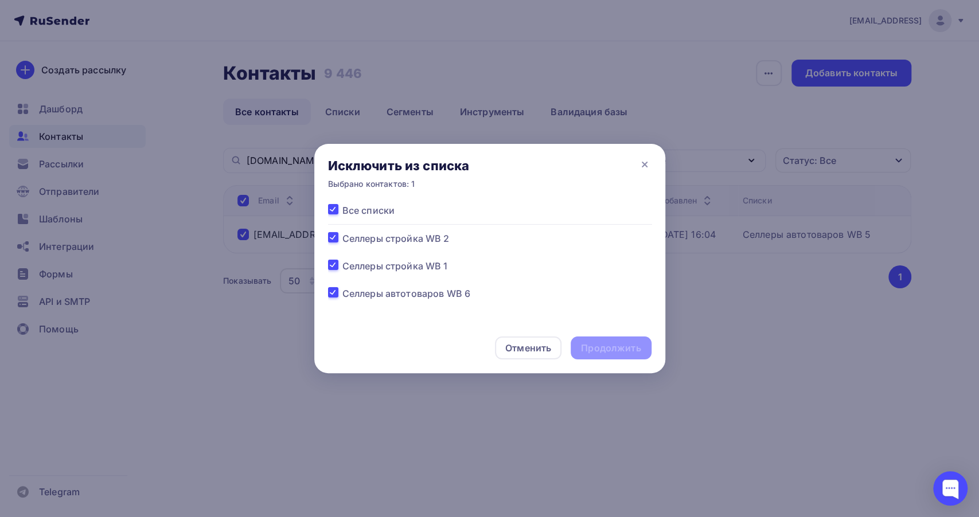
checkbox input "true"
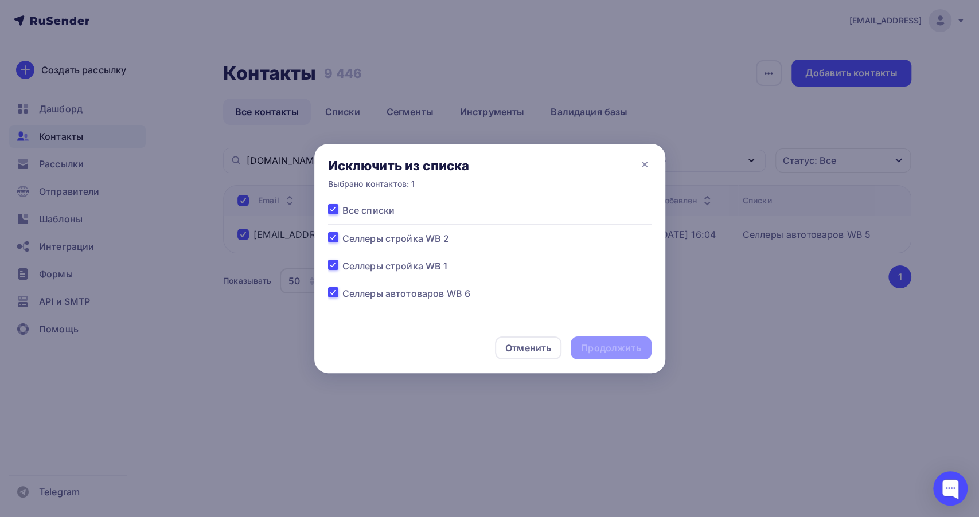
checkbox input "true"
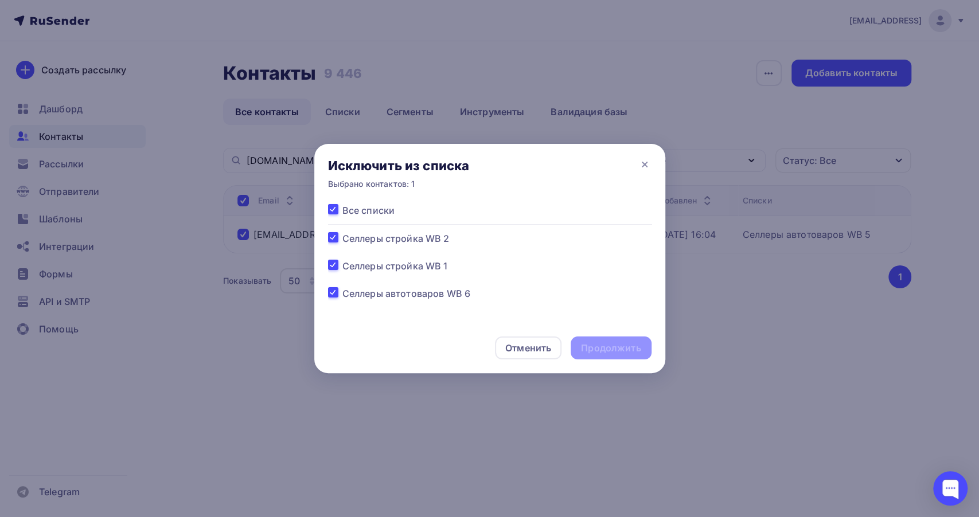
checkbox input "true"
click at [606, 347] on div "Продолжить" at bounding box center [611, 348] width 60 height 13
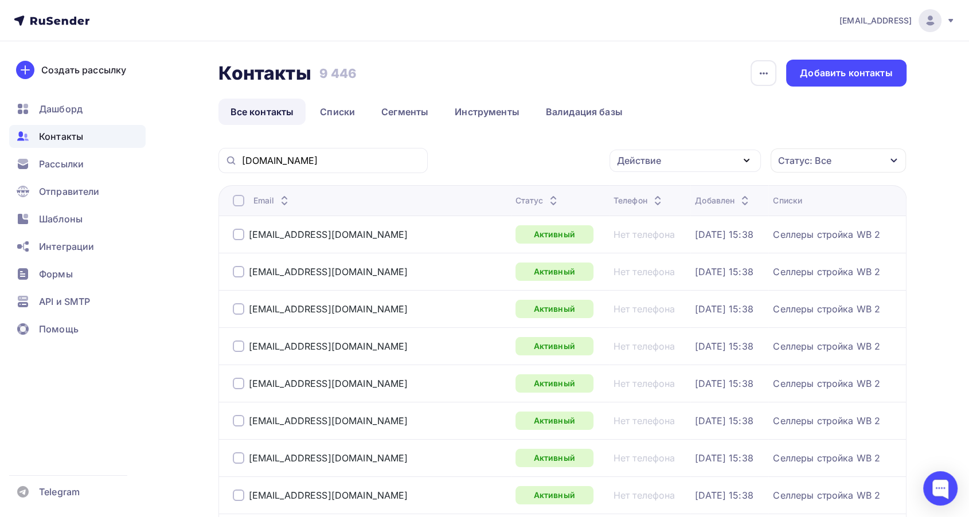
drag, startPoint x: 309, startPoint y: 151, endPoint x: 277, endPoint y: 157, distance: 32.6
click at [275, 158] on div "[DOMAIN_NAME]" at bounding box center [322, 160] width 209 height 25
drag, startPoint x: 294, startPoint y: 163, endPoint x: 158, endPoint y: 150, distance: 136.0
paste input "[DOMAIN_NAME]"
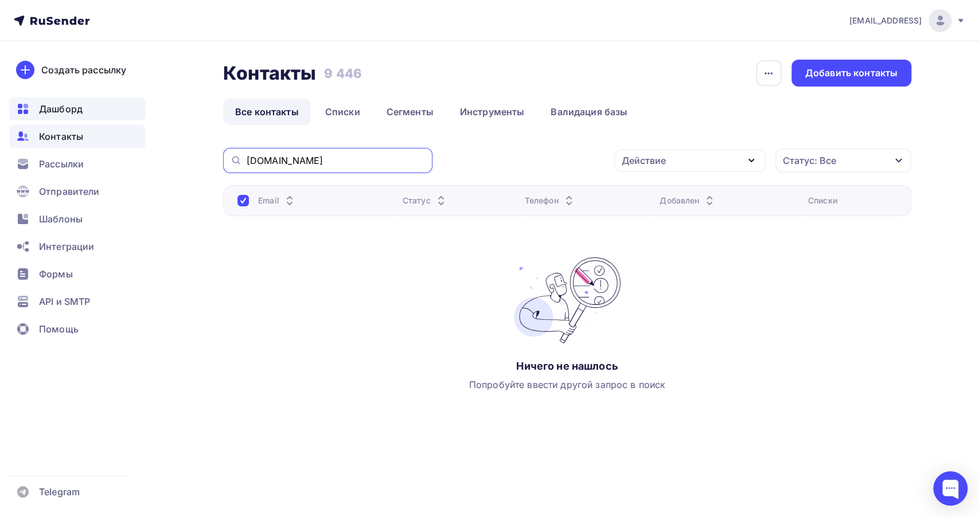
drag, startPoint x: 317, startPoint y: 162, endPoint x: 77, endPoint y: 119, distance: 242.8
click at [73, 126] on div "[EMAIL_ADDRESS] Аккаунт Тарифы Выйти Создать рассылку [GEOGRAPHIC_DATA] Контакт…" at bounding box center [489, 244] width 979 height 489
paste input "info@brite"
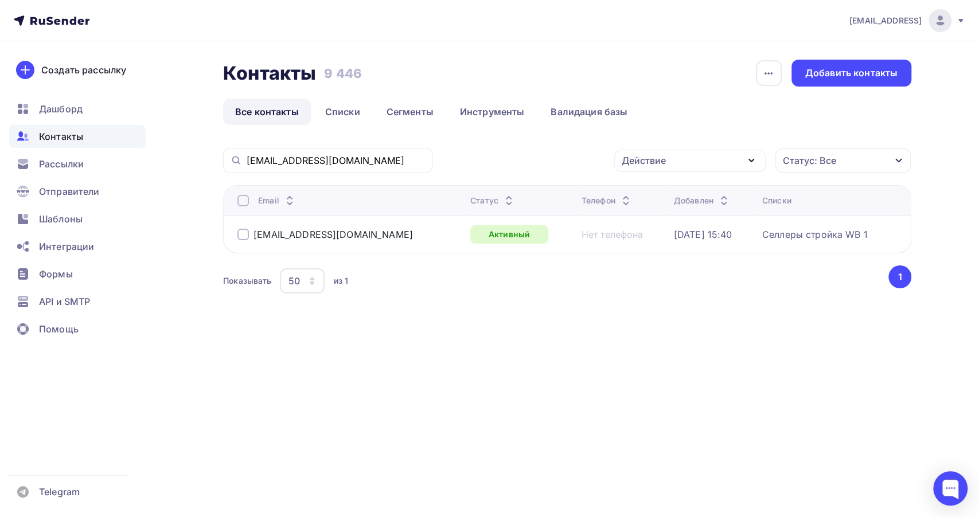
click at [243, 235] on div at bounding box center [242, 234] width 11 height 11
drag, startPoint x: 754, startPoint y: 162, endPoint x: 747, endPoint y: 164, distance: 7.8
click at [753, 162] on icon "button" at bounding box center [751, 161] width 14 height 14
click at [712, 210] on div "Исключить из списка" at bounding box center [678, 217] width 100 height 14
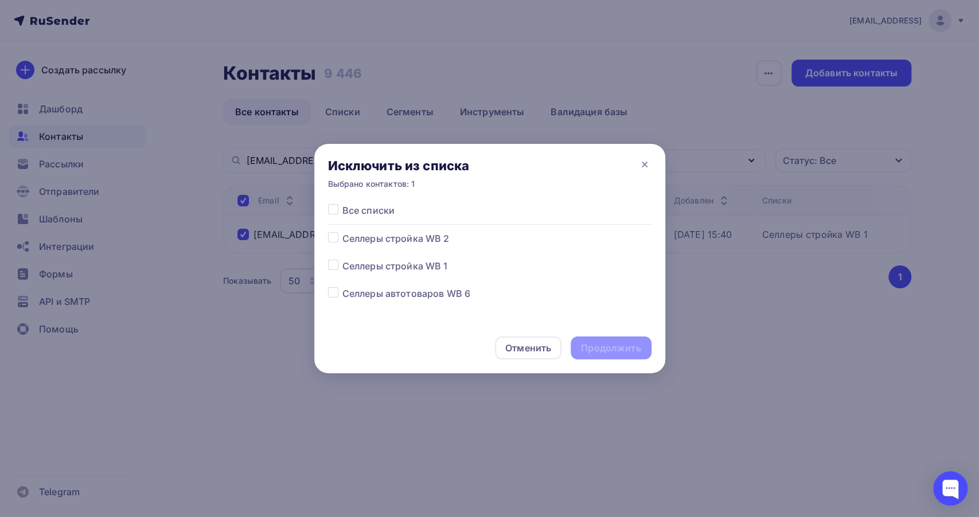
drag, startPoint x: 334, startPoint y: 209, endPoint x: 546, endPoint y: 286, distance: 225.4
click at [342, 204] on label at bounding box center [342, 204] width 0 height 0
click at [334, 209] on input "checkbox" at bounding box center [333, 209] width 10 height 10
click at [620, 345] on div "Продолжить" at bounding box center [611, 348] width 60 height 13
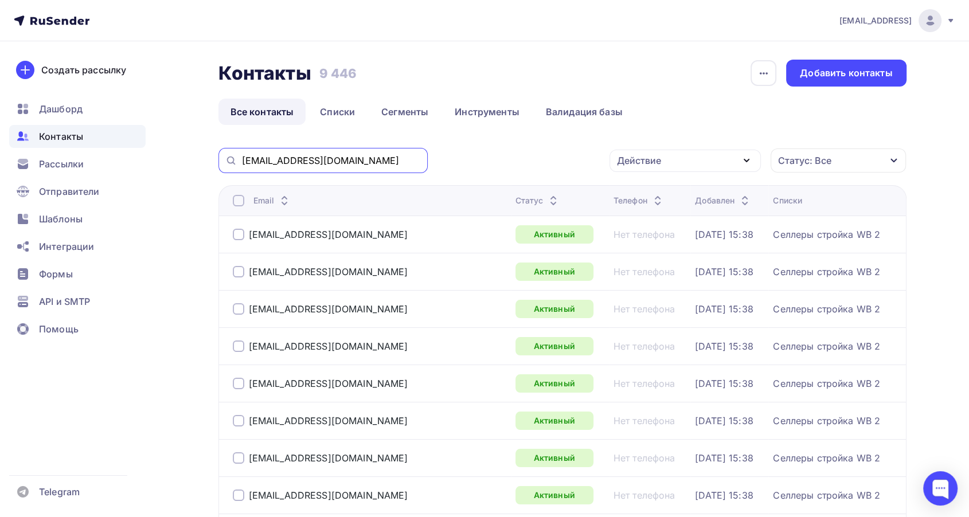
click at [357, 161] on input "[EMAIL_ADDRESS][DOMAIN_NAME]" at bounding box center [331, 160] width 179 height 13
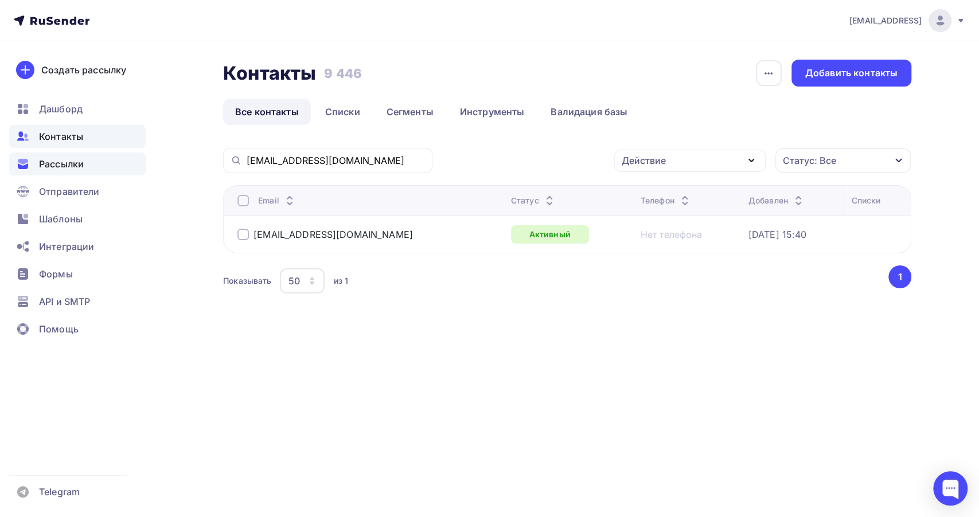
click at [67, 166] on span "Рассылки" at bounding box center [61, 164] width 45 height 14
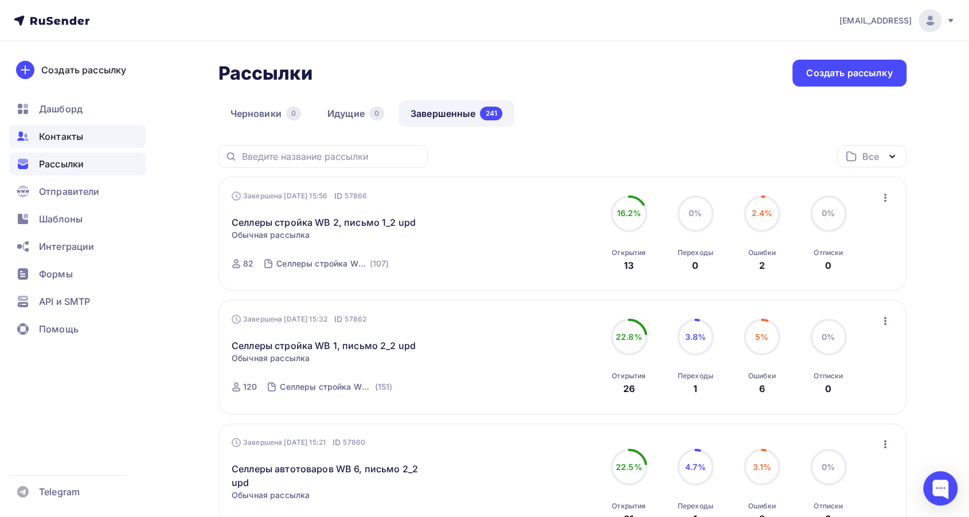
click at [68, 139] on span "Контакты" at bounding box center [61, 137] width 44 height 14
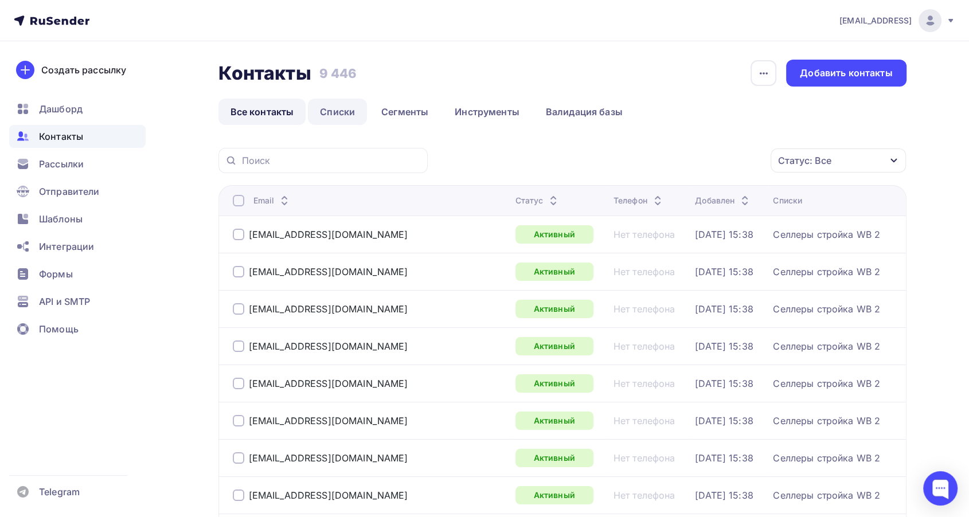
click at [345, 107] on link "Списки" at bounding box center [337, 112] width 59 height 26
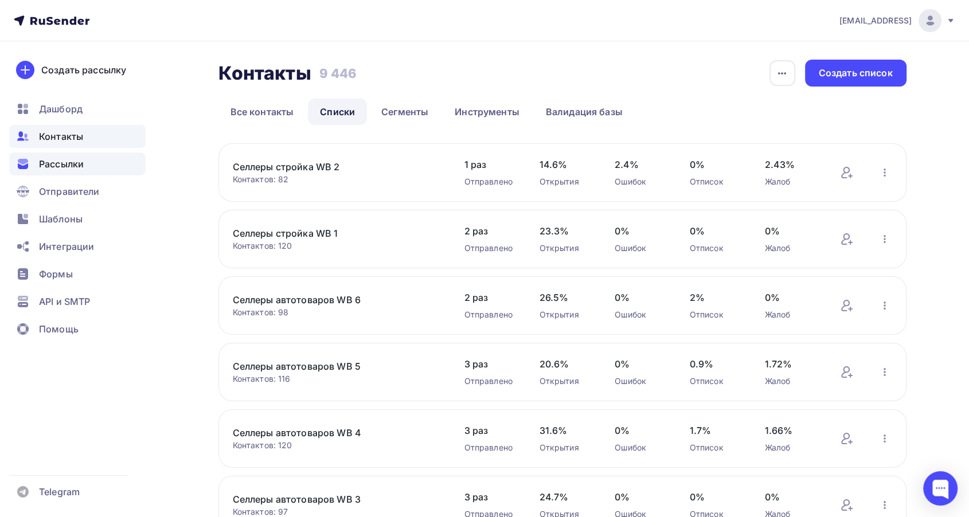
click at [88, 165] on div "Рассылки" at bounding box center [77, 164] width 136 height 23
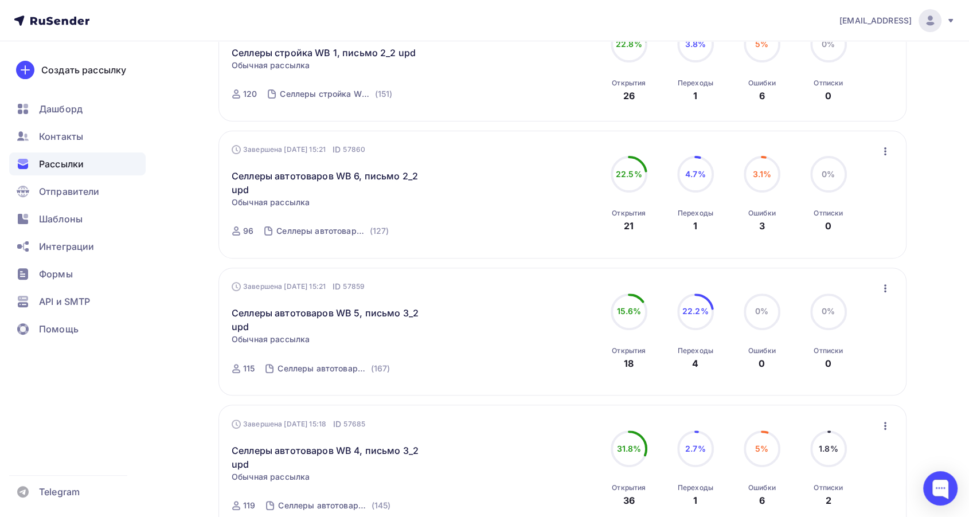
scroll to position [318, 0]
